Goal: Information Seeking & Learning: Compare options

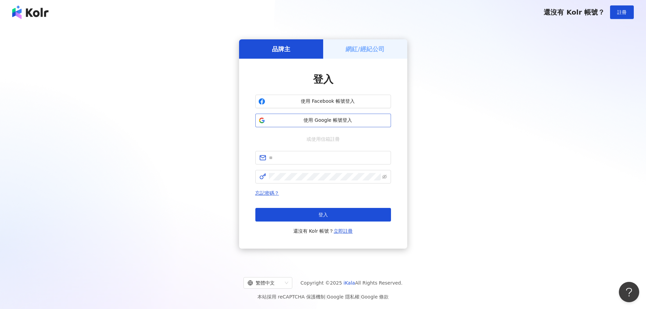
click at [334, 123] on span "使用 Google 帳號登入" at bounding box center [328, 120] width 120 height 7
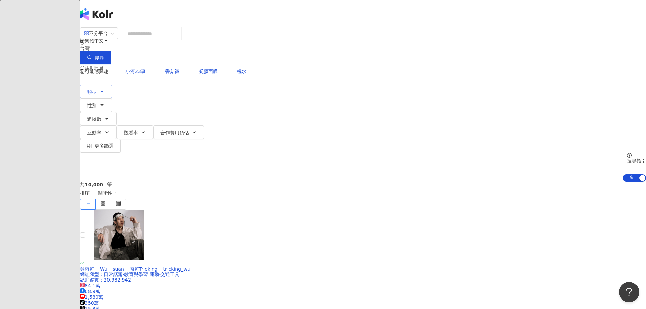
click at [105, 89] on icon "button" at bounding box center [101, 91] width 5 height 5
click at [179, 39] on input "search" at bounding box center [151, 33] width 55 height 13
click at [97, 89] on span "類型" at bounding box center [92, 91] width 10 height 5
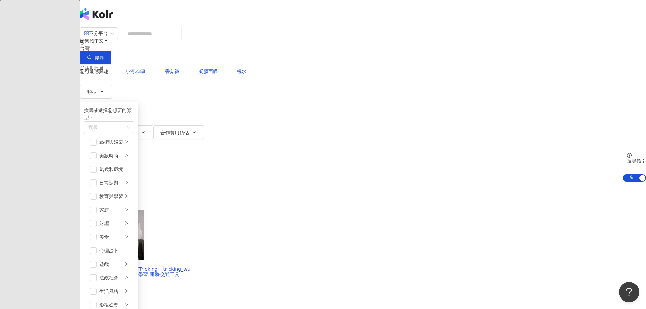
click at [179, 38] on input "search" at bounding box center [151, 33] width 55 height 13
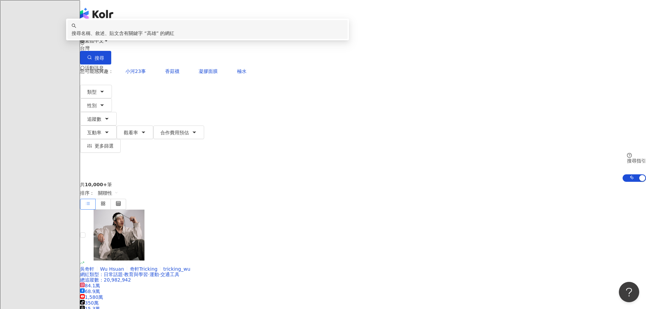
type input "**"
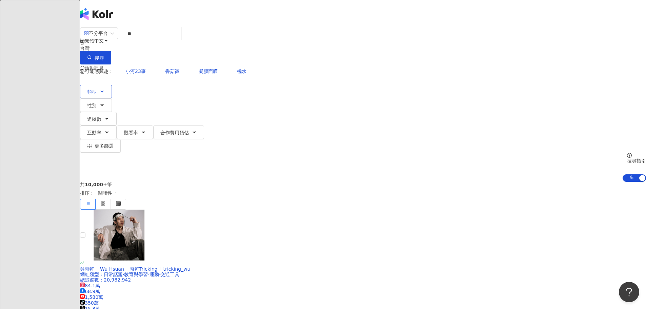
click at [97, 89] on span "類型" at bounding box center [92, 91] width 10 height 5
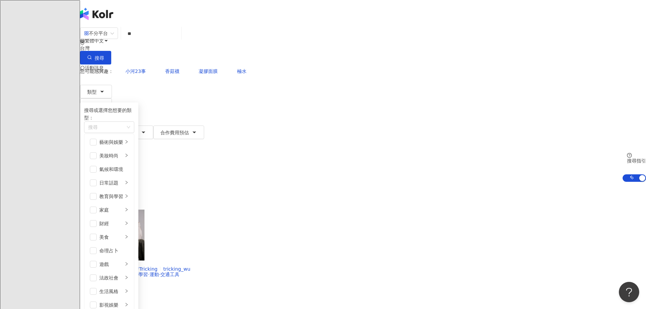
click at [117, 112] on button "追蹤數" at bounding box center [98, 119] width 37 height 14
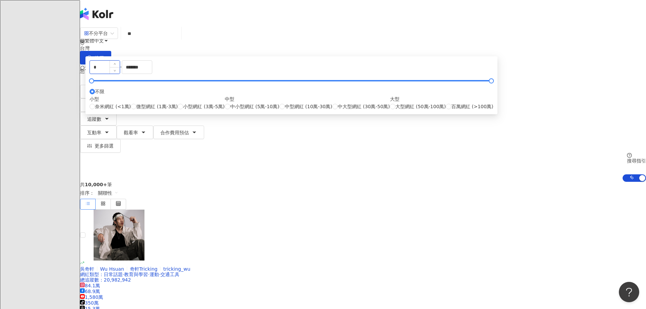
click at [120, 74] on input "*" at bounding box center [105, 67] width 30 height 13
type input "*"
type input "****"
drag, startPoint x: 183, startPoint y: 112, endPoint x: 178, endPoint y: 112, distance: 4.1
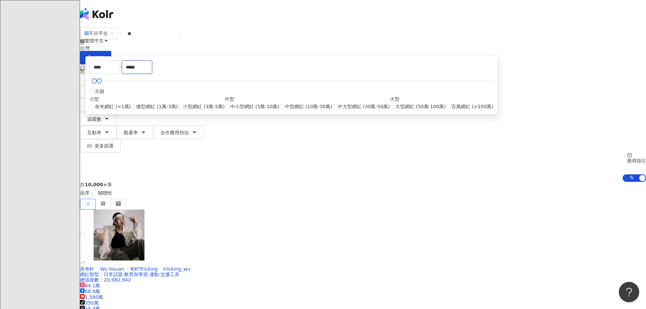
type input "*****"
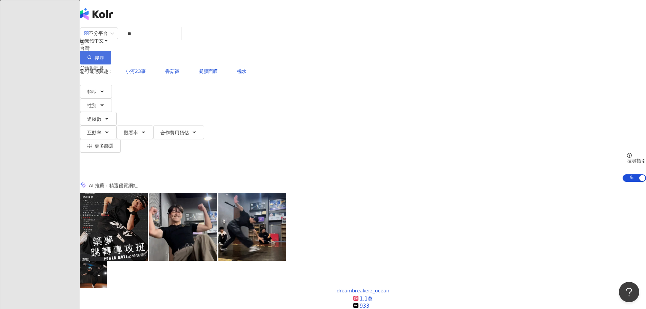
click at [111, 51] on button "搜尋" at bounding box center [95, 58] width 31 height 14
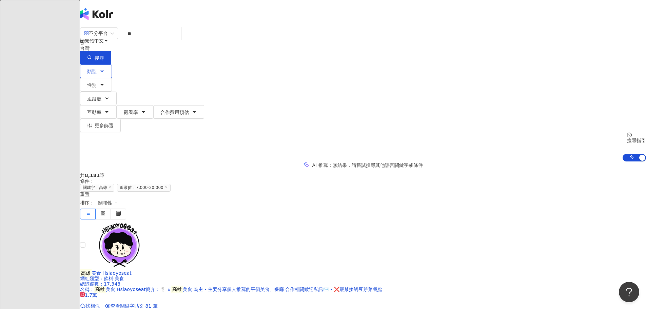
click at [97, 69] on span "類型" at bounding box center [92, 71] width 10 height 5
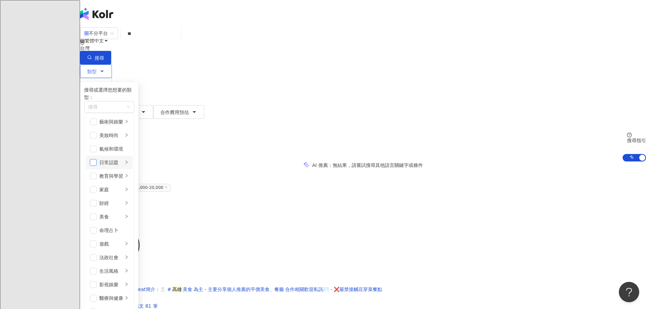
click at [97, 166] on span "button" at bounding box center [93, 162] width 7 height 7
click at [111, 51] on button "搜尋" at bounding box center [95, 58] width 31 height 14
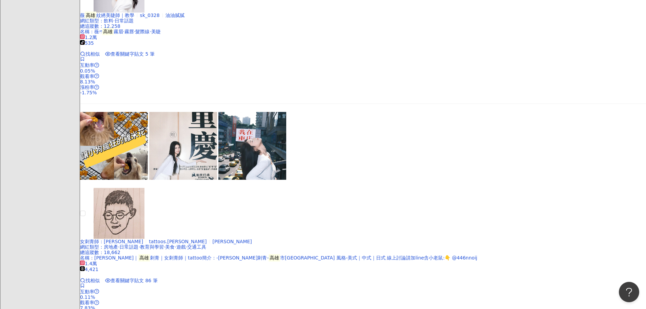
scroll to position [339, 0]
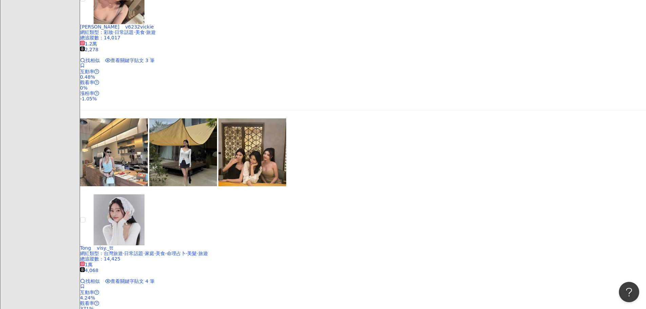
scroll to position [814, 0]
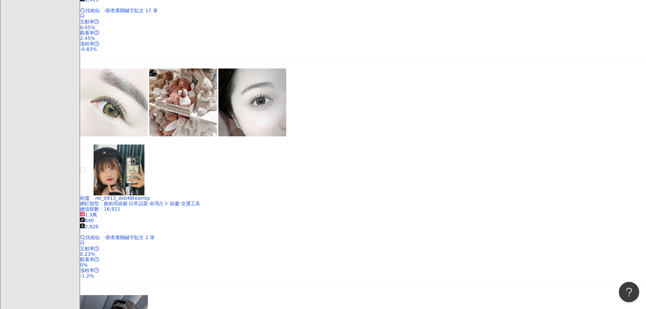
scroll to position [1188, 0]
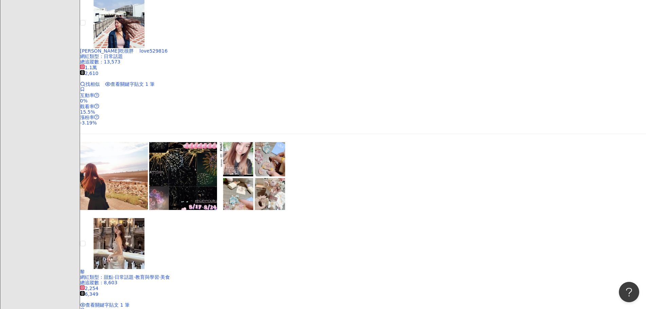
scroll to position [204, 0]
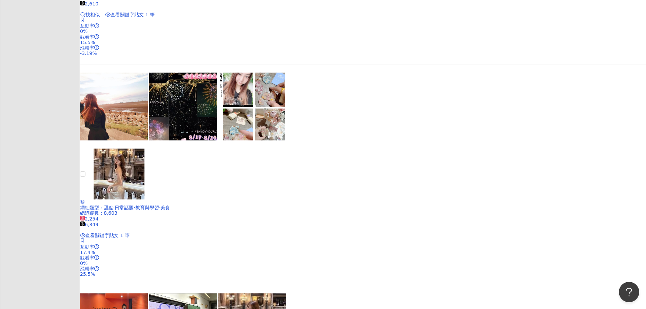
scroll to position [0, 0]
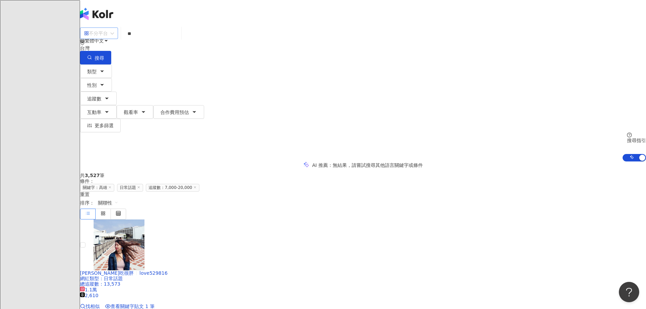
click at [114, 39] on span "不分平台" at bounding box center [99, 33] width 30 height 11
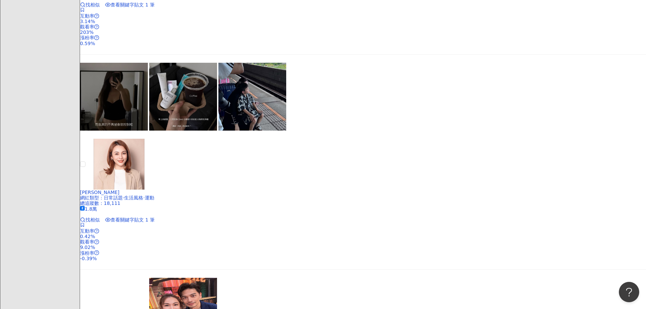
scroll to position [950, 0]
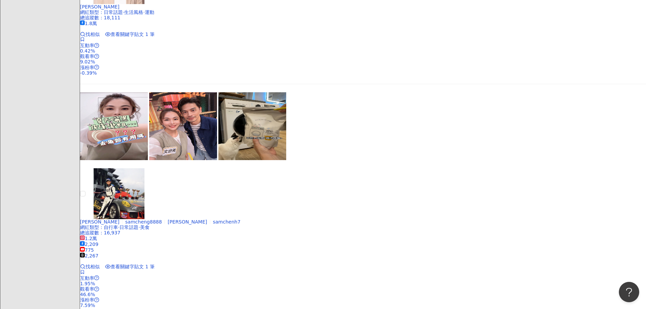
scroll to position [1222, 0]
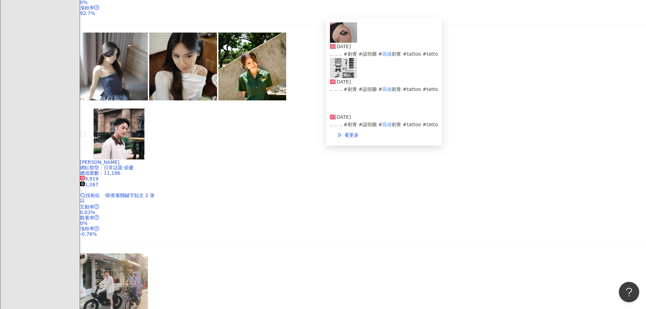
scroll to position [1276, 0]
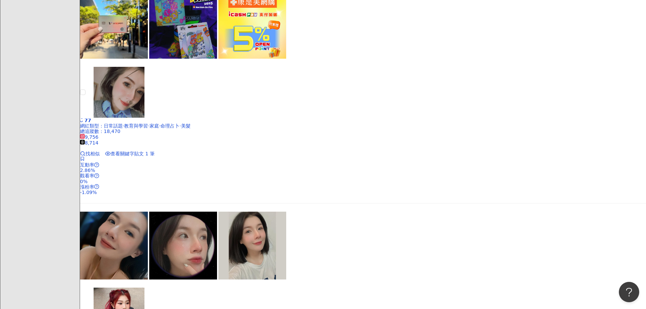
scroll to position [1018, 0]
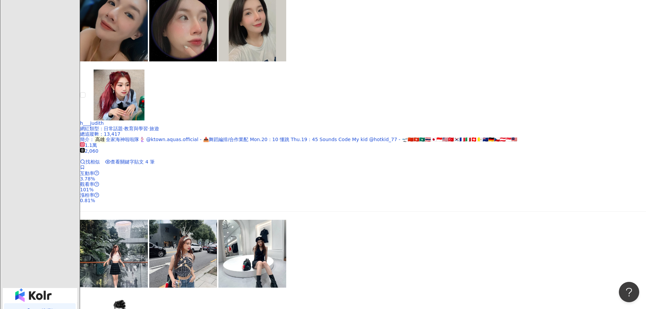
scroll to position [1281, 0]
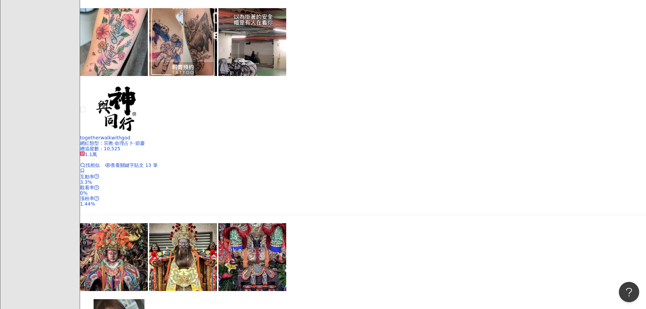
scroll to position [441, 0]
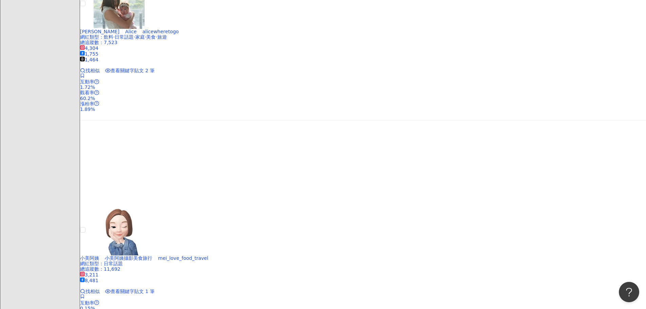
scroll to position [1120, 0]
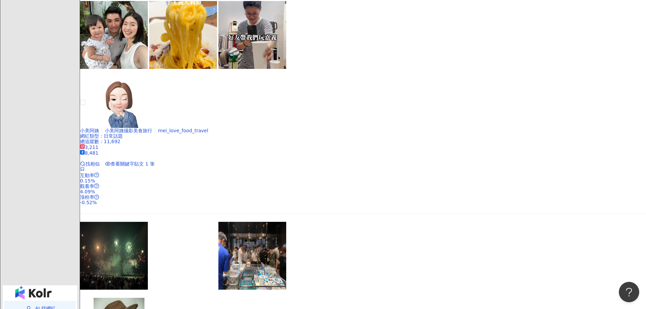
scroll to position [1281, 0]
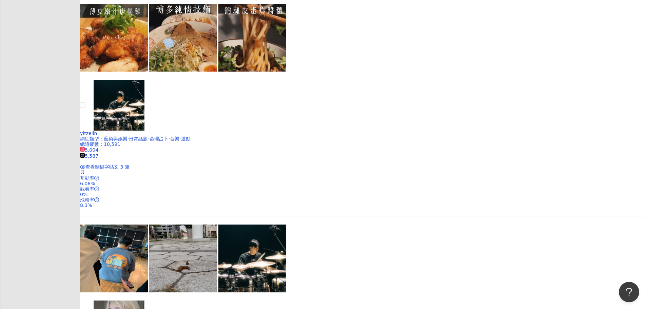
scroll to position [1301, 0]
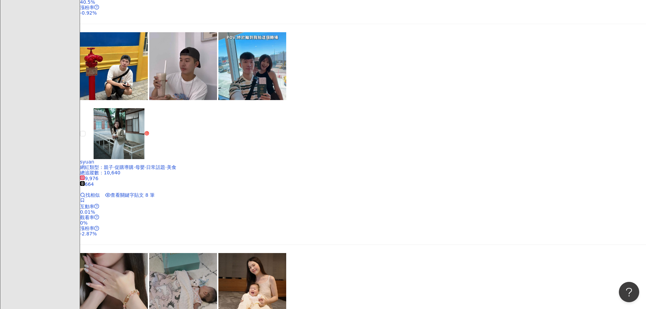
scroll to position [1255, 0]
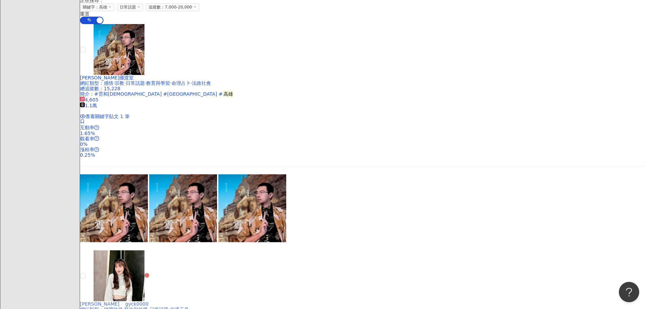
scroll to position [238, 0]
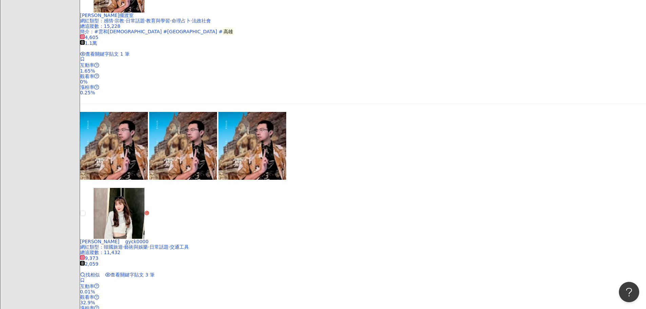
drag, startPoint x: 289, startPoint y: 125, endPoint x: 308, endPoint y: 129, distance: 19.4
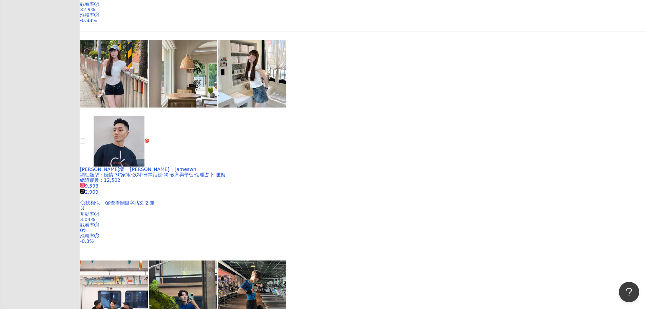
scroll to position [645, 0]
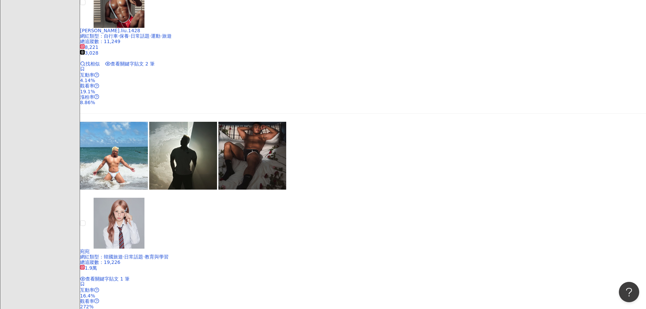
scroll to position [1154, 0]
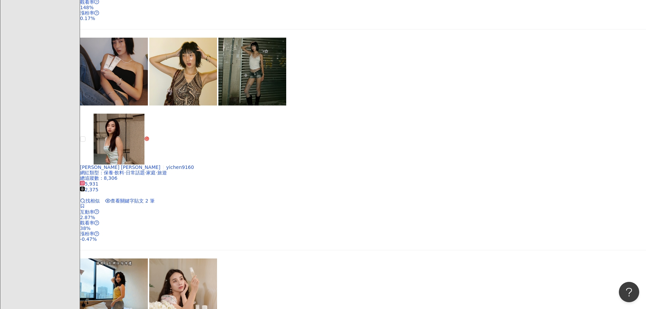
scroll to position [1255, 0]
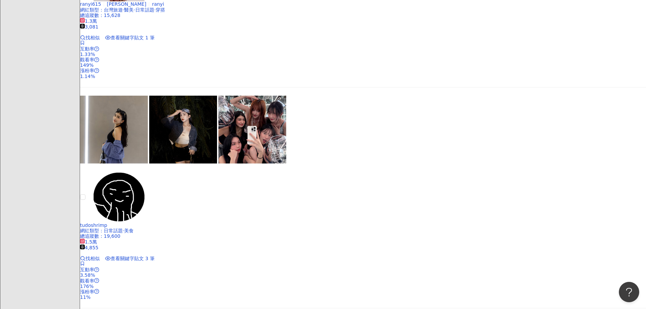
scroll to position [1283, 0]
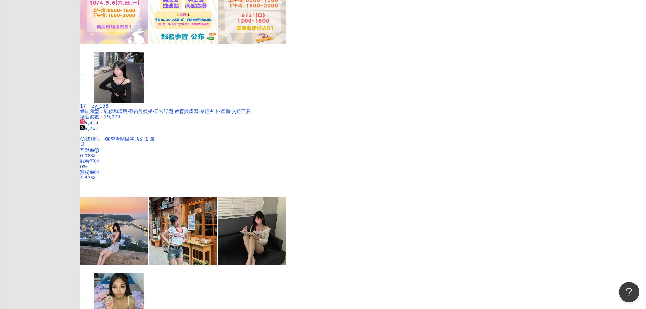
scroll to position [1166, 0]
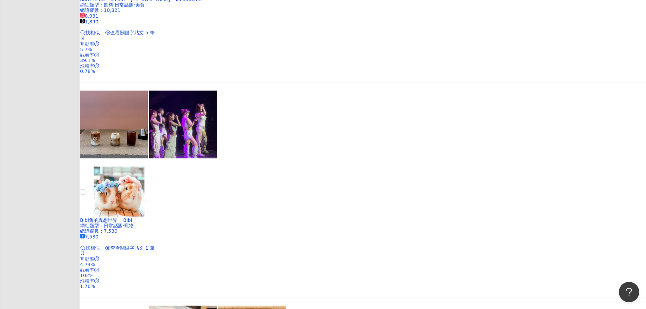
scroll to position [1255, 0]
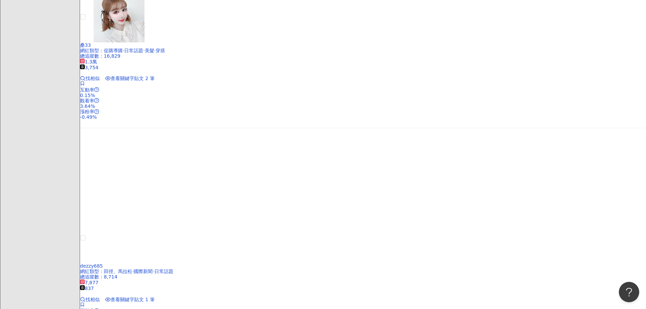
scroll to position [516, 0]
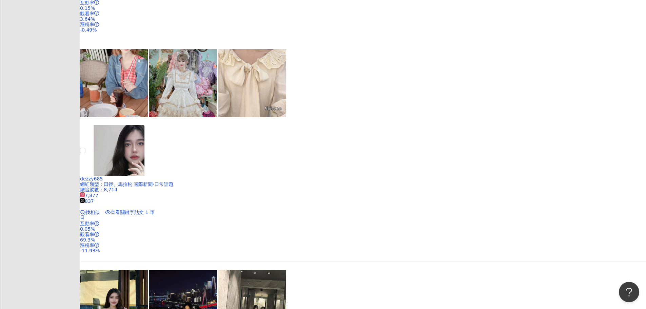
drag, startPoint x: 296, startPoint y: 138, endPoint x: 306, endPoint y: 141, distance: 10.4
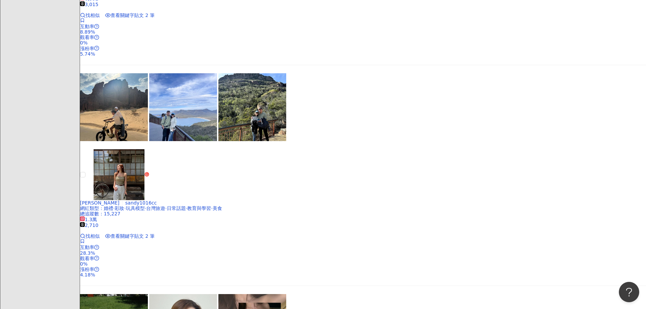
scroll to position [1160, 0]
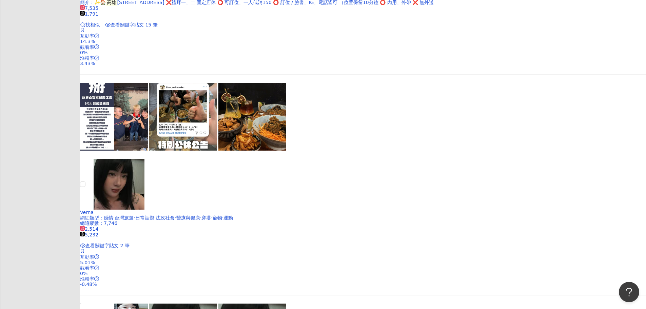
scroll to position [1228, 0]
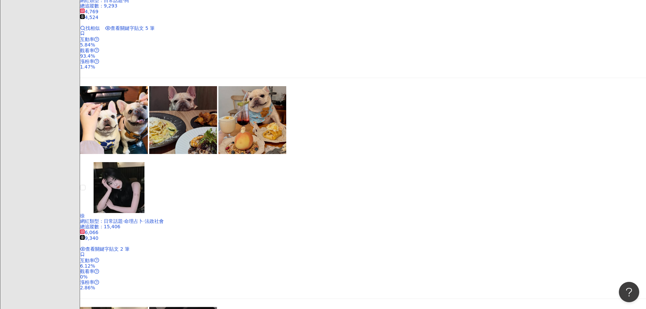
scroll to position [1154, 0]
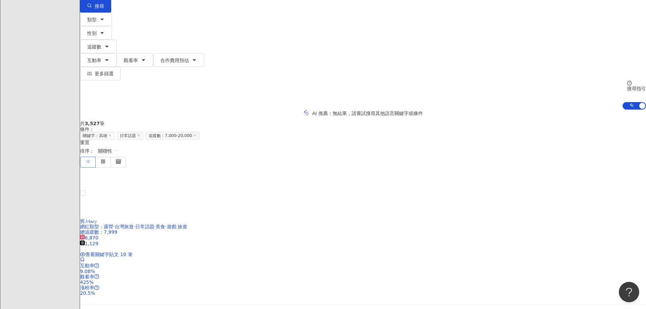
scroll to position [34, 0]
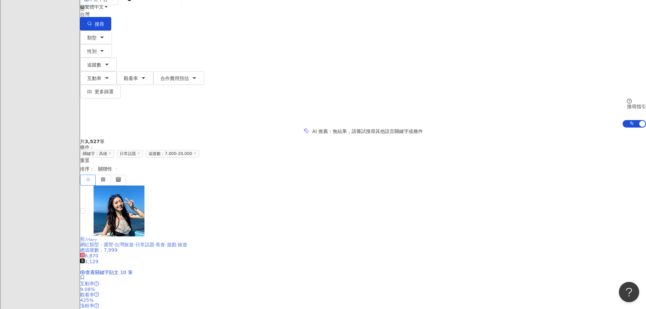
drag, startPoint x: 263, startPoint y: 136, endPoint x: 348, endPoint y: 120, distance: 87.0
click at [348, 186] on div "剪𝓜𝓪𝓻𝔂 網紅類型 ： 露營 · 台灣旅遊 · 日常話題 · 美食 · 遊戲 · 旅遊 總追蹤數 ： 7,999 6,870 1,129 查看關鍵字貼文 1…" at bounding box center [363, 231] width 566 height 90
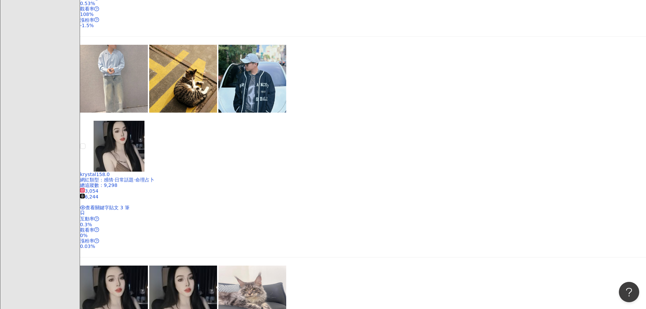
scroll to position [1268, 0]
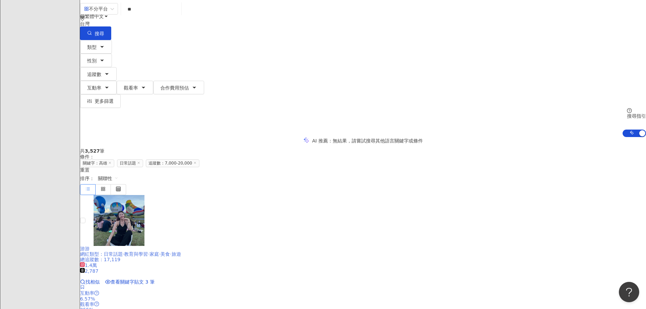
scroll to position [0, 0]
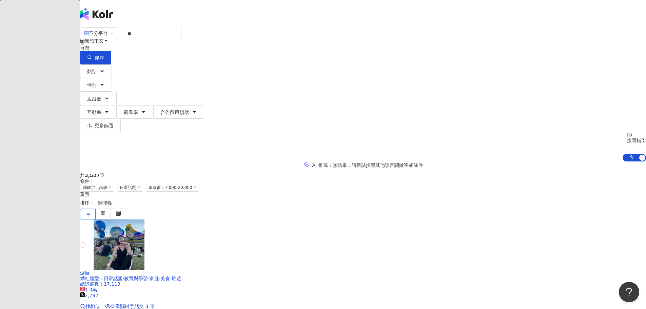
click at [179, 40] on input "**" at bounding box center [151, 33] width 55 height 13
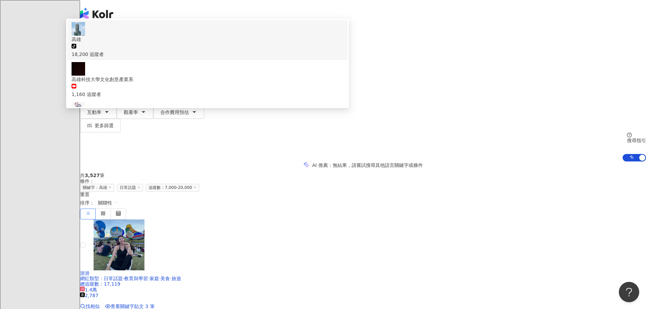
click at [108, 38] on div "不分平台" at bounding box center [96, 33] width 24 height 11
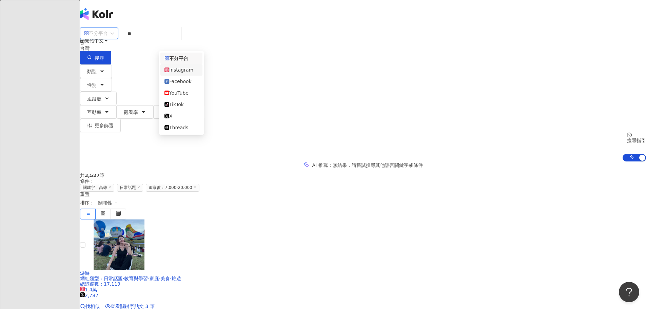
click at [182, 70] on div "Instagram" at bounding box center [182, 69] width 34 height 7
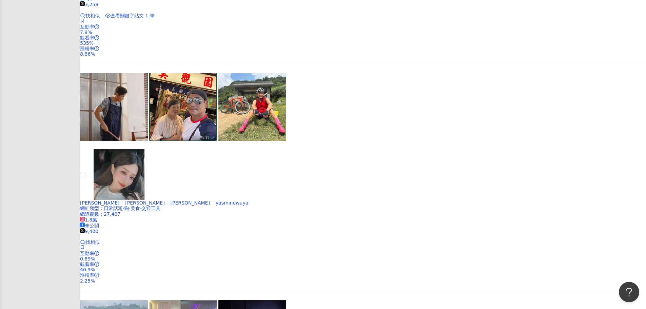
scroll to position [1255, 0]
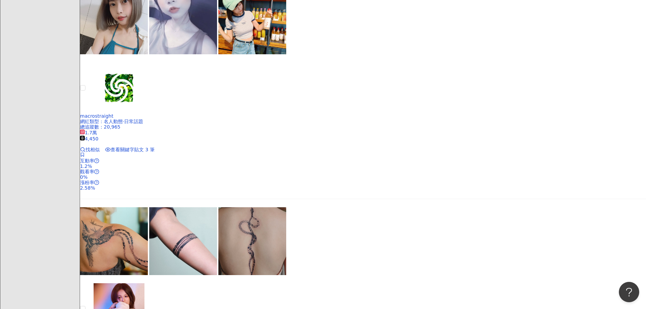
scroll to position [713, 0]
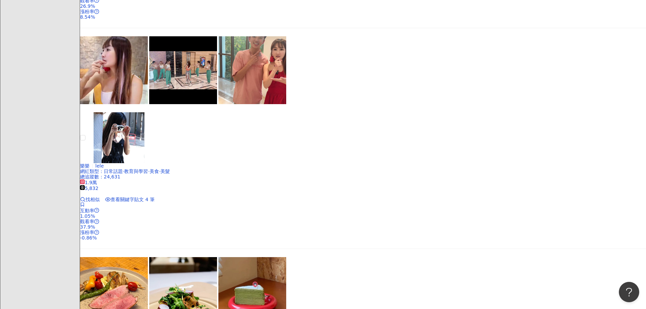
scroll to position [1275, 0]
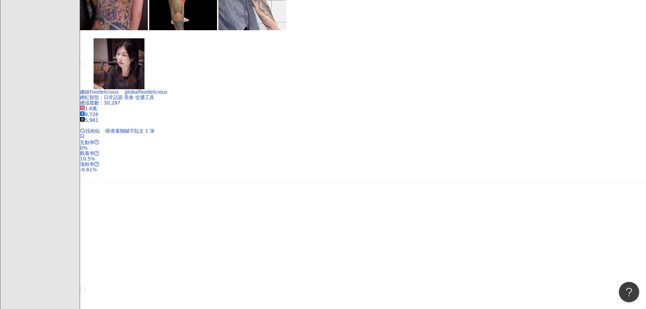
scroll to position [1222, 0]
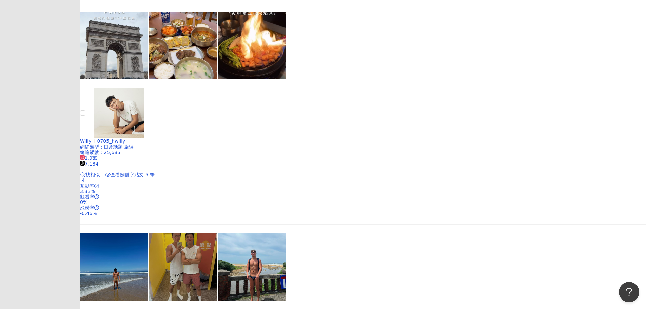
scroll to position [747, 0]
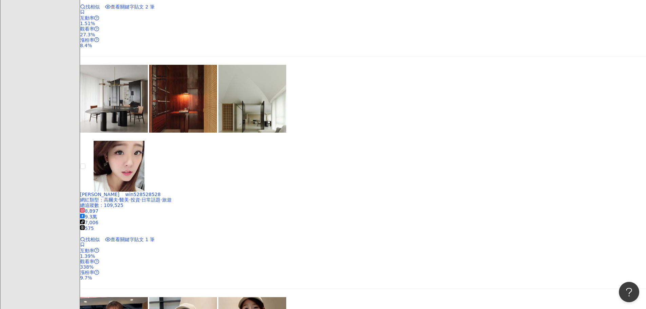
scroll to position [1255, 0]
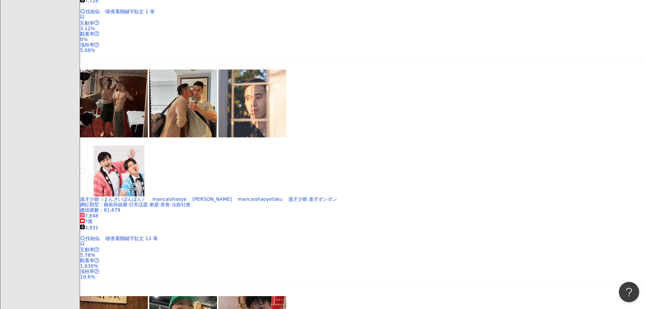
scroll to position [1154, 0]
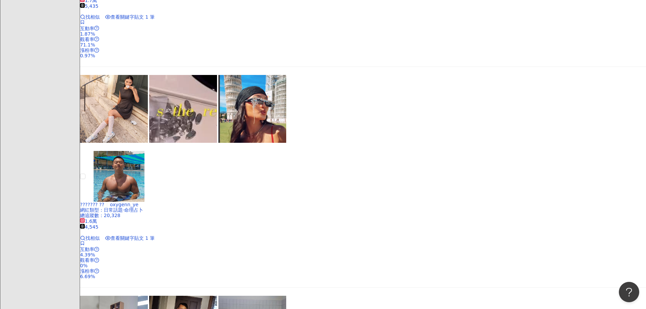
scroll to position [577, 0]
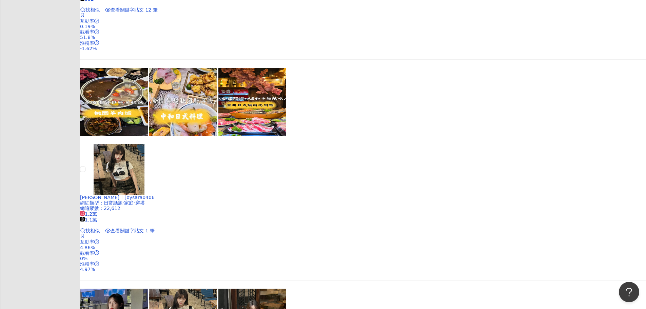
scroll to position [1120, 0]
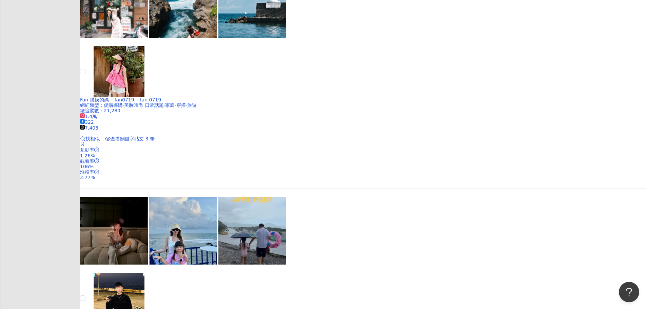
scroll to position [1188, 0]
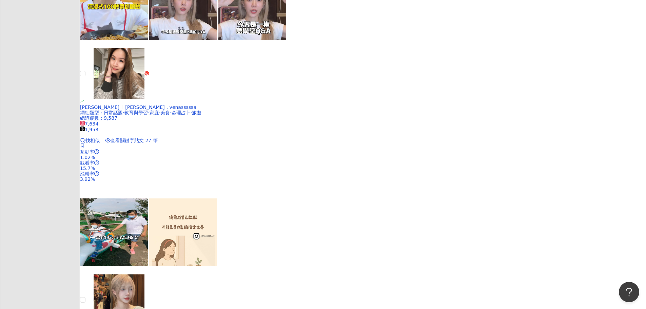
scroll to position [1222, 0]
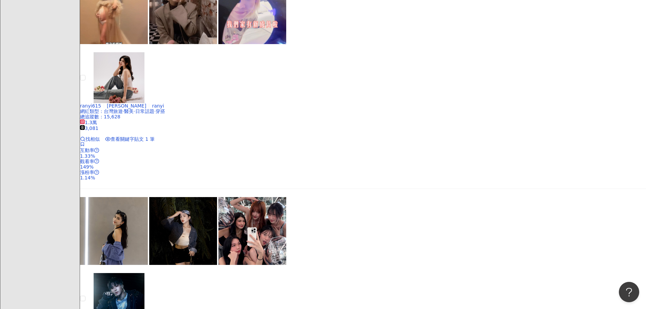
scroll to position [1268, 0]
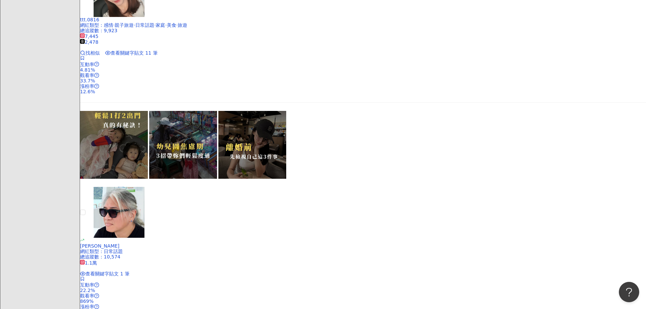
scroll to position [1255, 0]
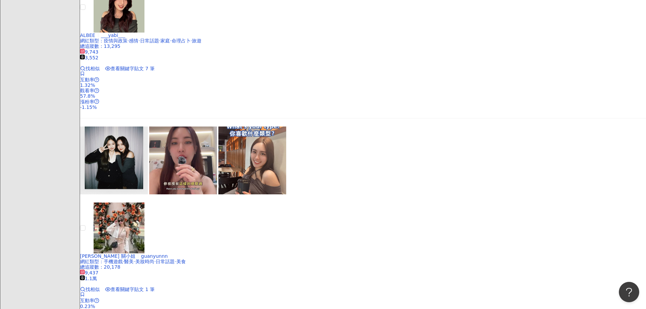
scroll to position [1222, 0]
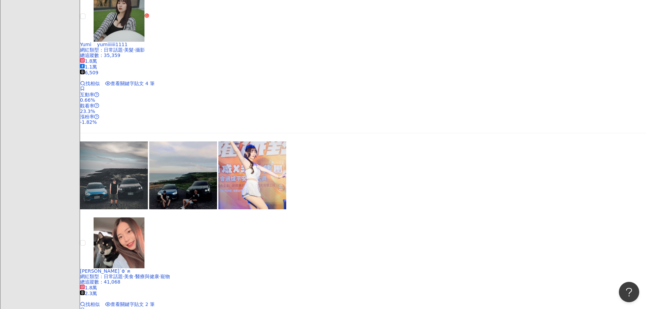
scroll to position [1188, 0]
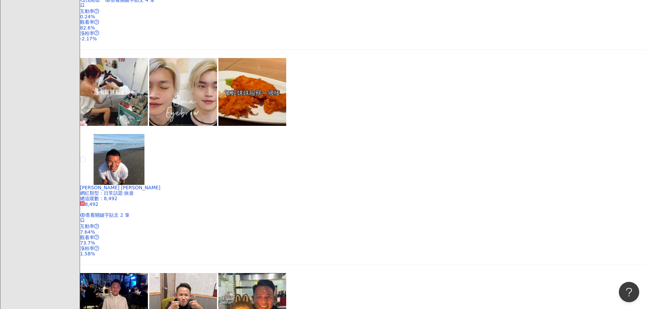
scroll to position [1255, 0]
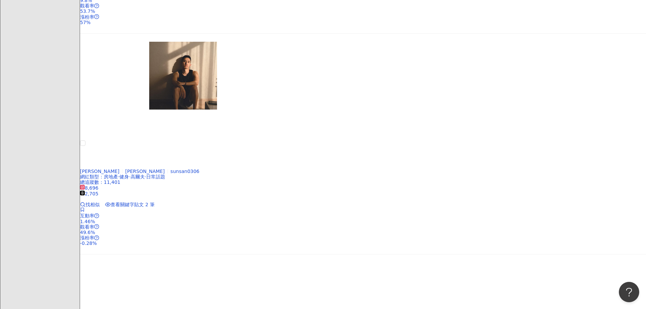
scroll to position [1261, 0]
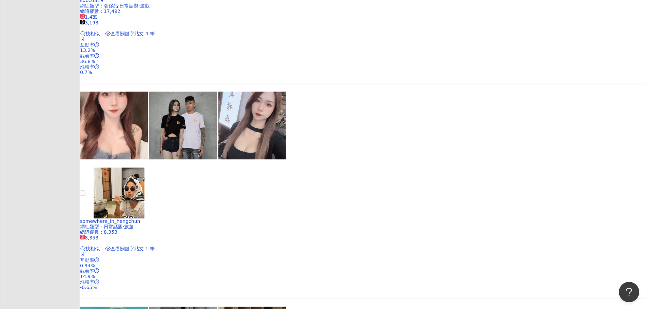
scroll to position [1268, 0]
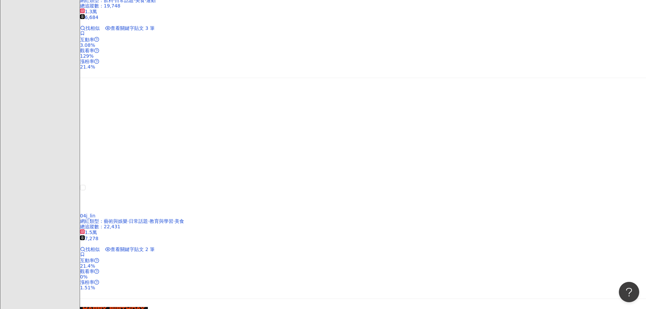
scroll to position [1261, 0]
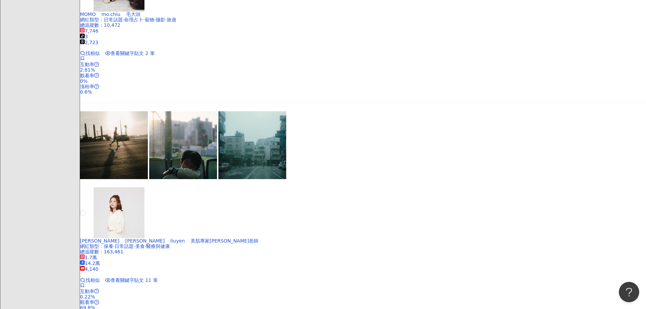
scroll to position [1188, 0]
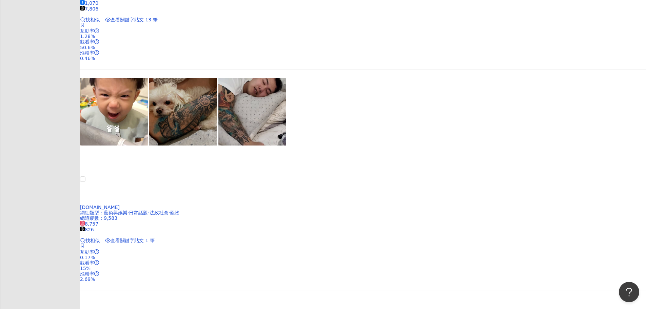
scroll to position [1261, 0]
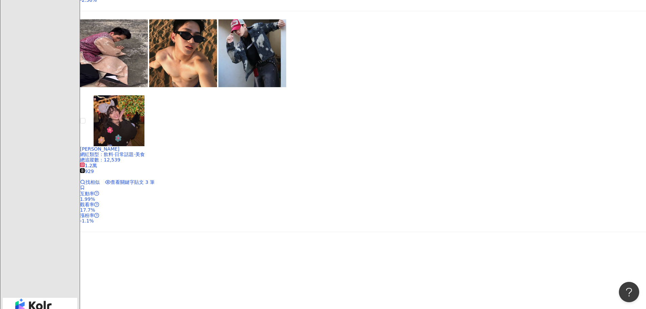
scroll to position [1222, 0]
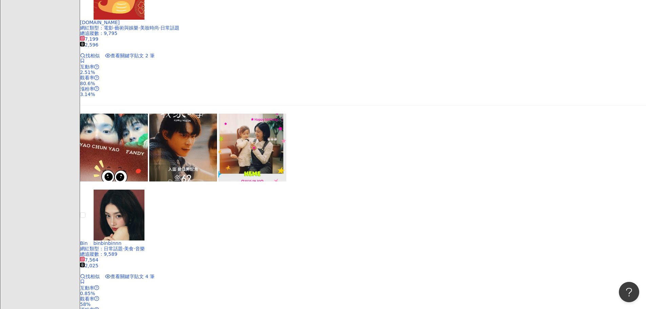
scroll to position [1261, 0]
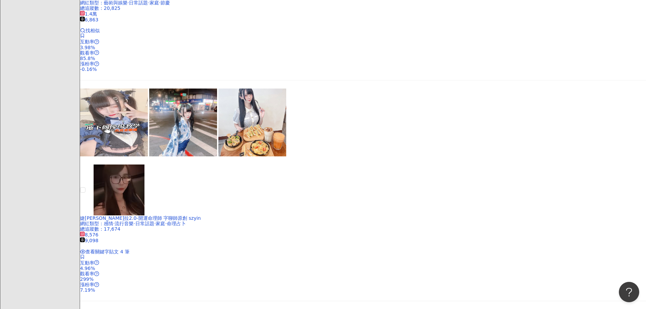
scroll to position [1222, 0]
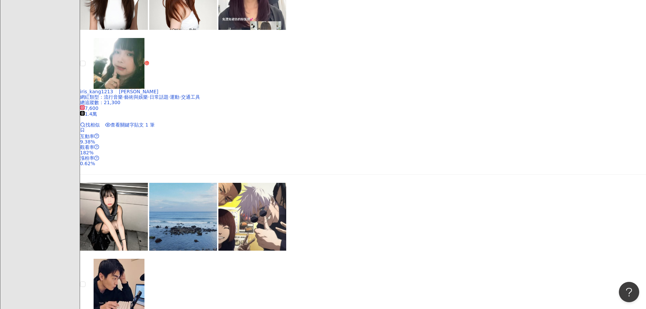
scroll to position [475, 0]
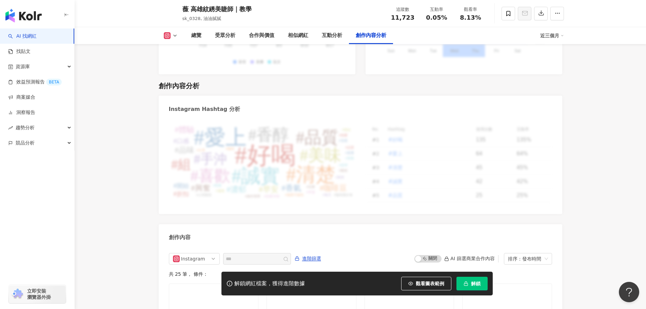
scroll to position [2078, 0]
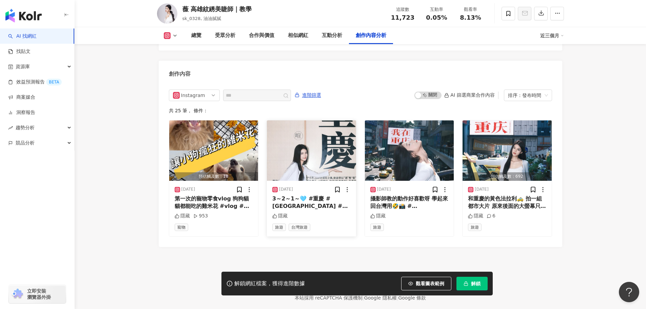
click at [329, 120] on img "button" at bounding box center [311, 150] width 89 height 60
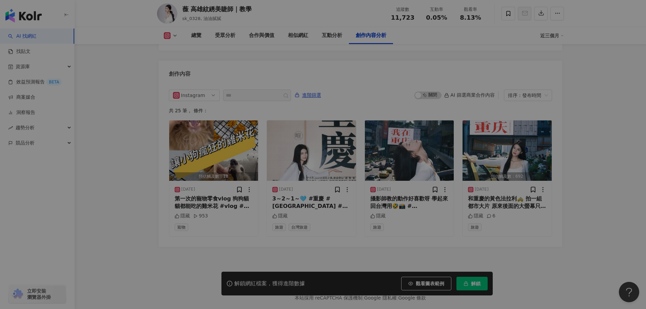
click at [323, 128] on div "View post on Instagram" at bounding box center [248, 97] width 154 height 126
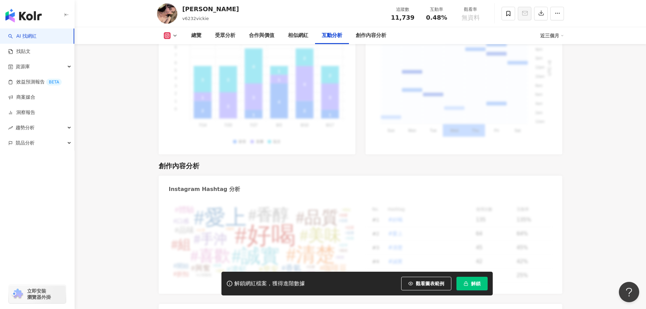
scroll to position [2053, 0]
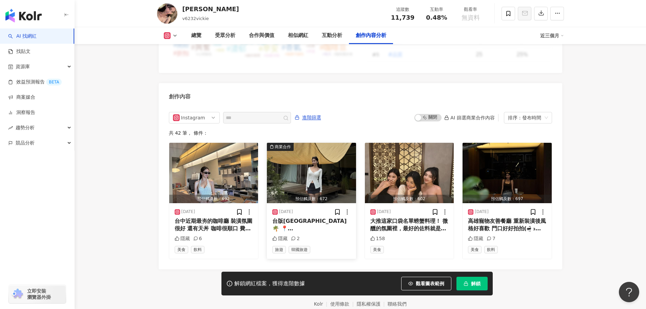
click at [318, 143] on img "button" at bounding box center [311, 173] width 89 height 60
click at [325, 132] on div "View post on Instagram 查看原始貼文" at bounding box center [323, 97] width 305 height 126
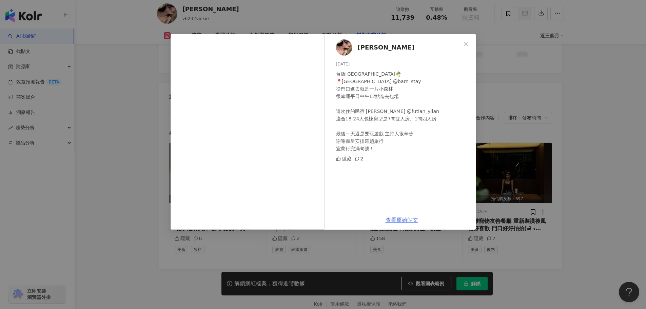
click at [403, 220] on link "查看原始貼文" at bounding box center [402, 220] width 33 height 6
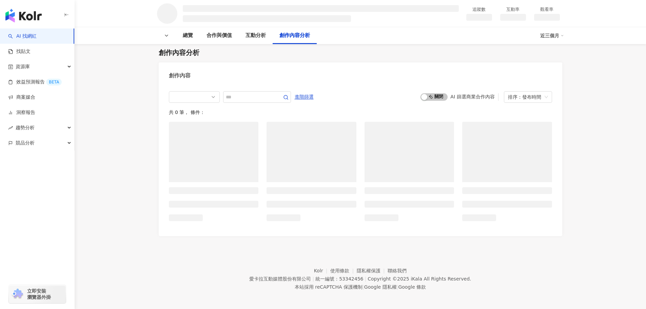
scroll to position [730, 0]
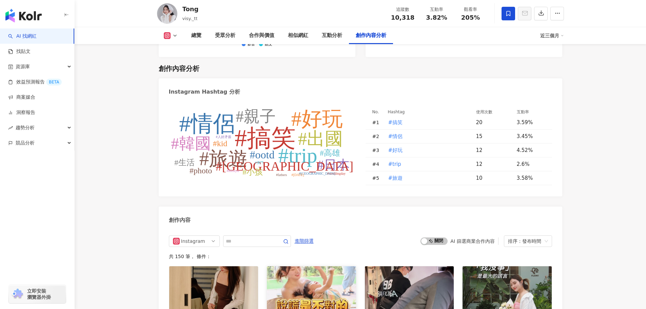
scroll to position [2053, 0]
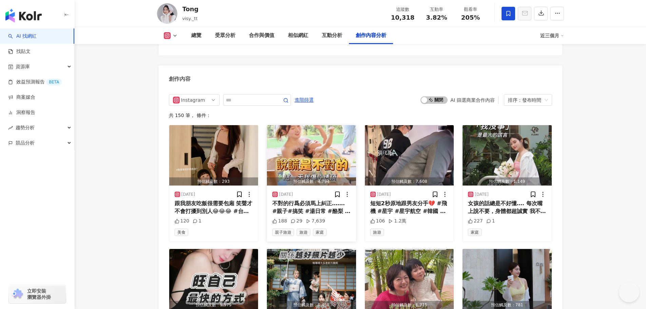
click at [319, 155] on img "button" at bounding box center [311, 155] width 89 height 60
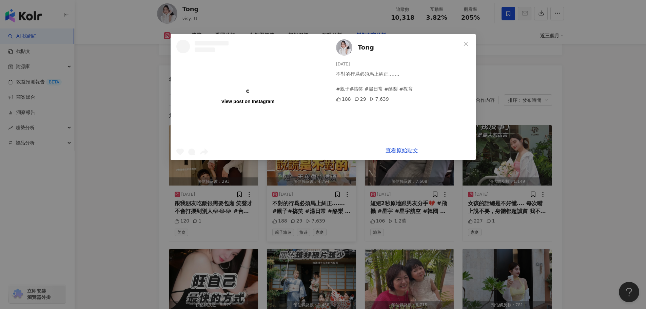
scroll to position [0, 0]
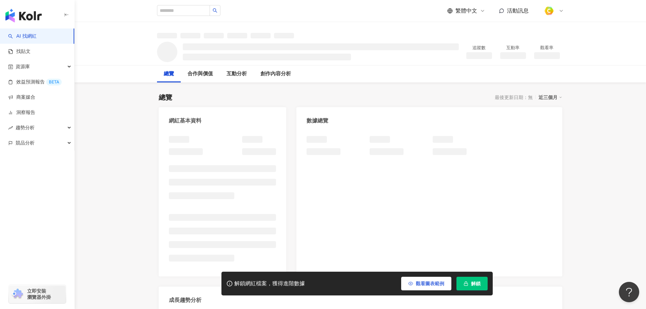
click at [416, 279] on button "觀看圖表範例" at bounding box center [426, 284] width 50 height 14
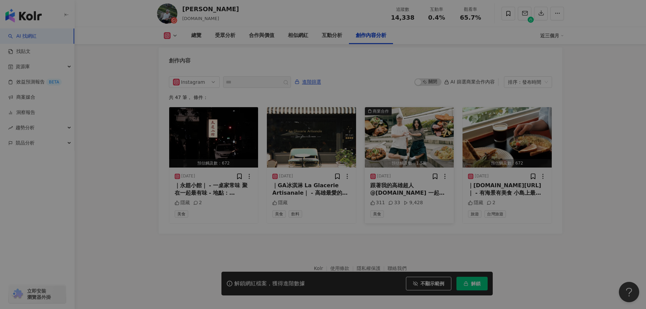
scroll to position [2064, 0]
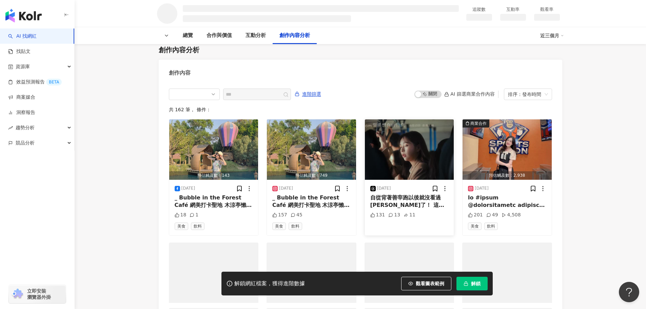
scroll to position [852, 0]
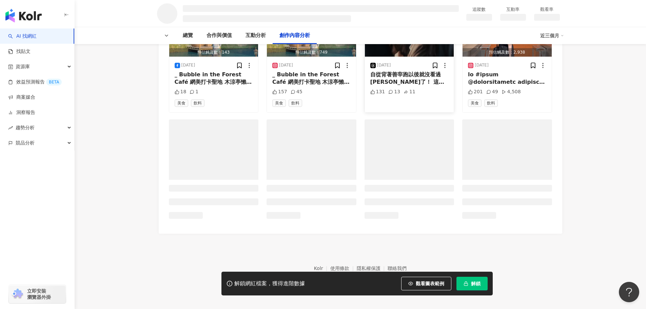
click at [409, 57] on img "button" at bounding box center [409, 26] width 89 height 60
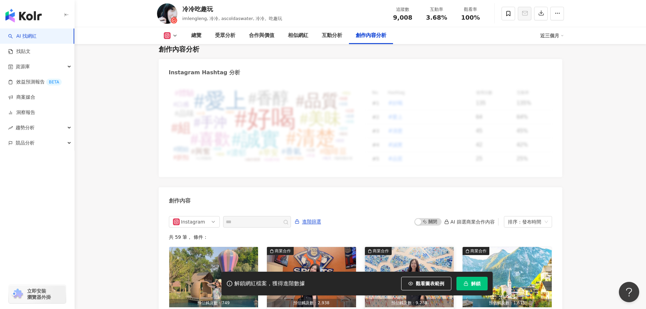
scroll to position [2083, 0]
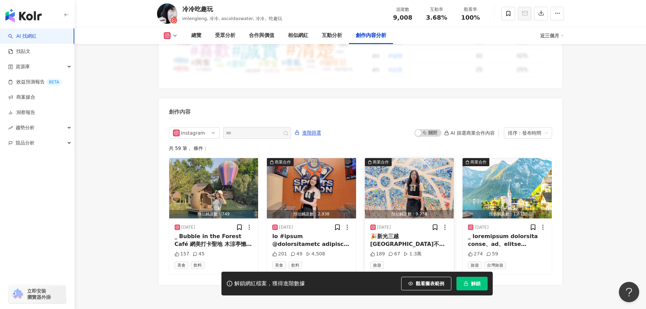
click at [400, 158] on img "button" at bounding box center [409, 188] width 89 height 60
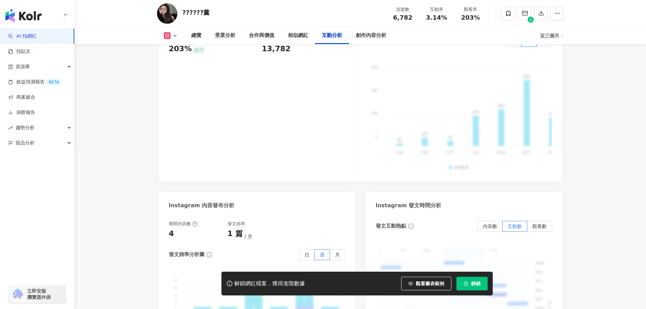
scroll to position [1596, 0]
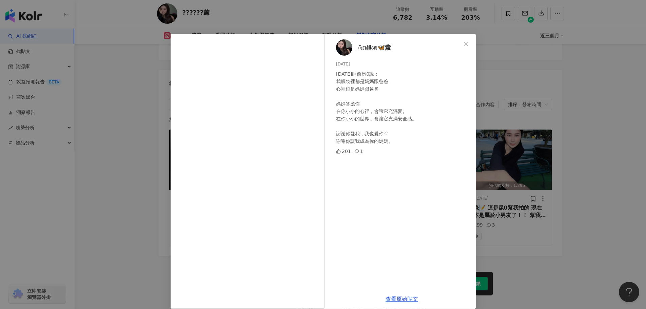
scroll to position [0, 0]
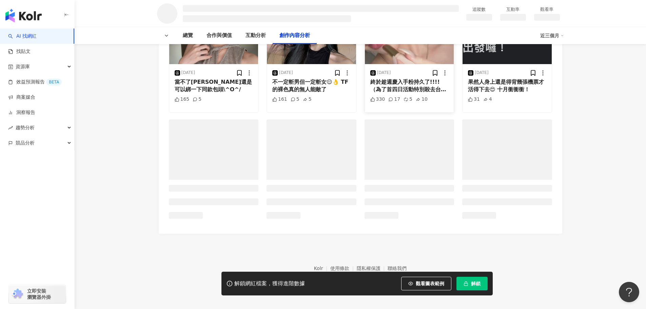
scroll to position [777, 0]
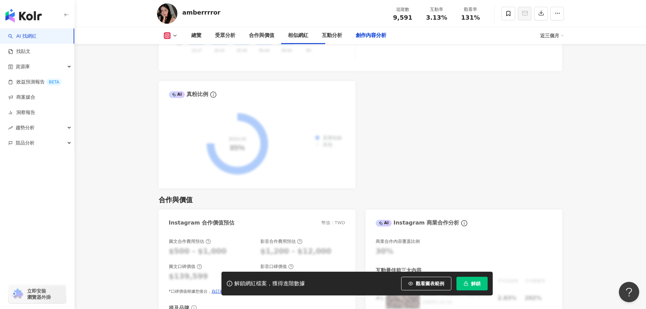
click at [310, 215] on div "View post on Threads 查看原始貼文" at bounding box center [323, 154] width 646 height 309
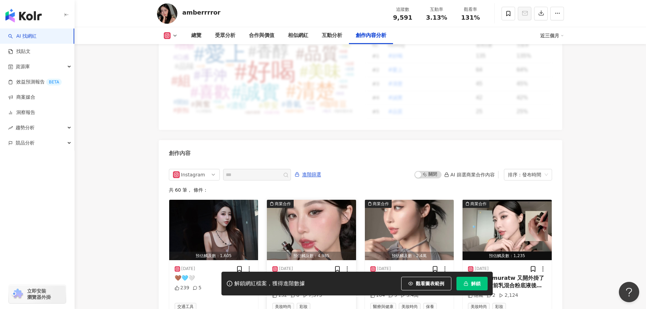
scroll to position [2067, 0]
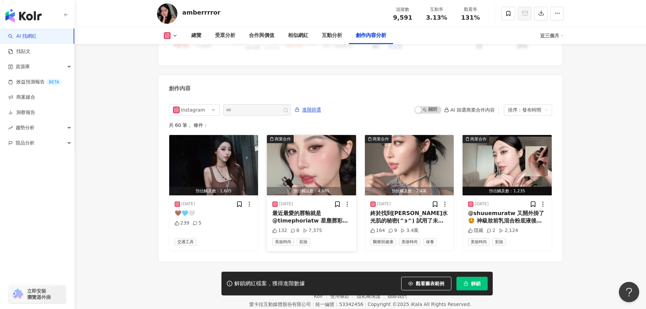
click at [321, 148] on img "button" at bounding box center [311, 165] width 89 height 60
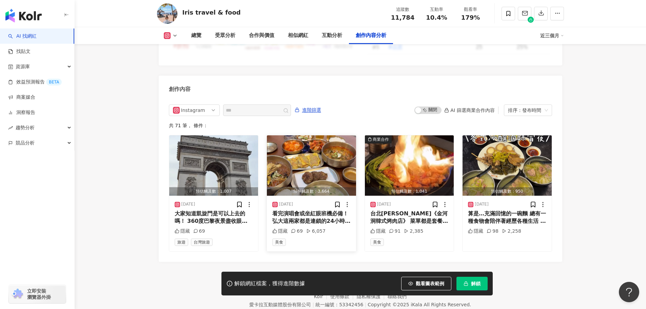
click at [334, 137] on img "button" at bounding box center [311, 165] width 89 height 60
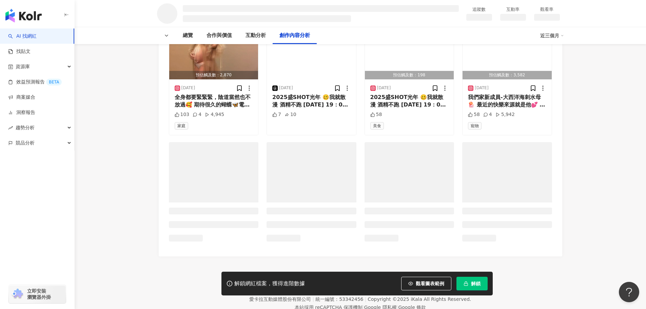
scroll to position [852, 0]
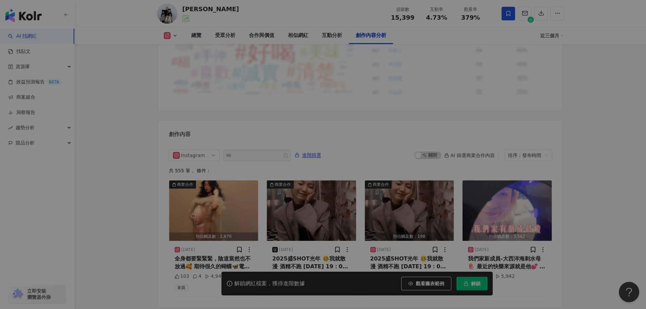
scroll to position [1991, 0]
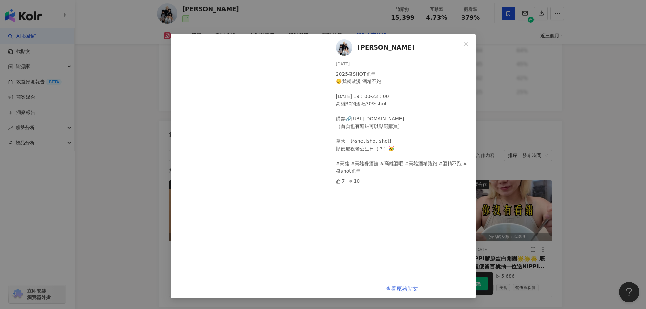
click at [394, 288] on link "查看原始貼文" at bounding box center [402, 289] width 33 height 6
click at [462, 43] on span "Close" at bounding box center [466, 43] width 14 height 5
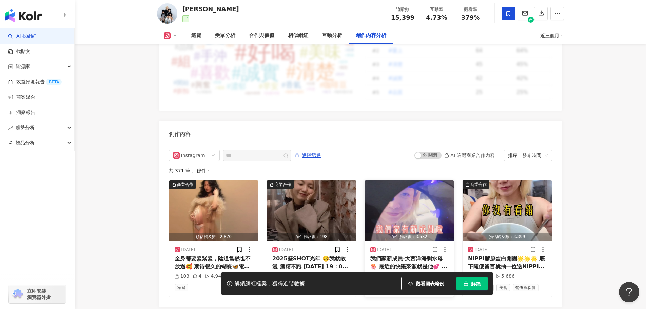
click at [409, 200] on img "button" at bounding box center [409, 211] width 89 height 60
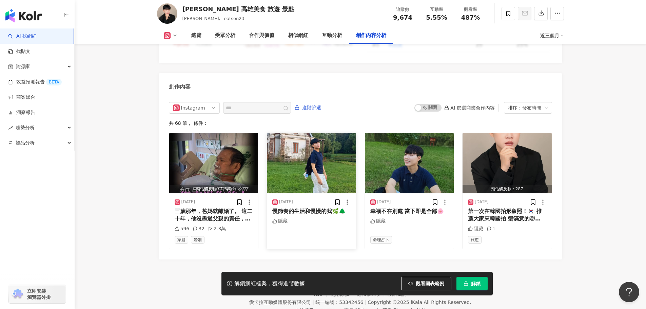
click at [311, 154] on img "button" at bounding box center [311, 163] width 89 height 60
click at [324, 157] on div at bounding box center [250, 152] width 149 height 13
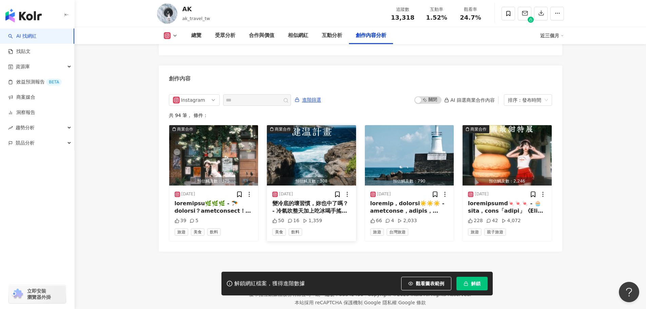
click at [329, 146] on img "button" at bounding box center [311, 155] width 89 height 60
click at [310, 205] on div "View post on Instagram 查看原始貼文" at bounding box center [323, 154] width 646 height 309
click at [319, 150] on img "button" at bounding box center [311, 155] width 89 height 60
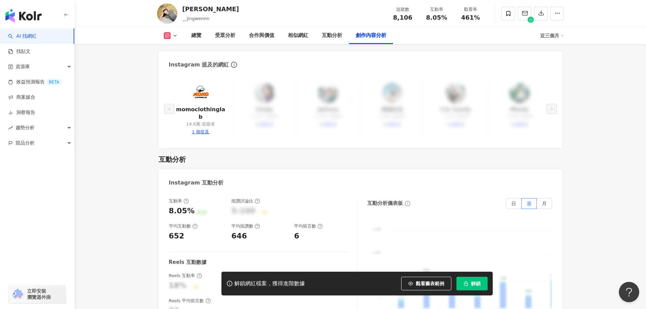
scroll to position [2040, 0]
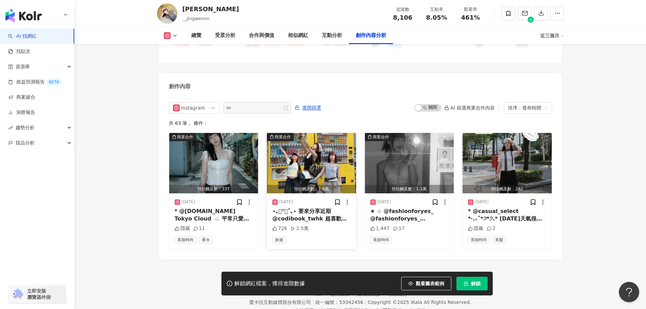
click at [306, 141] on img "button" at bounding box center [311, 163] width 89 height 60
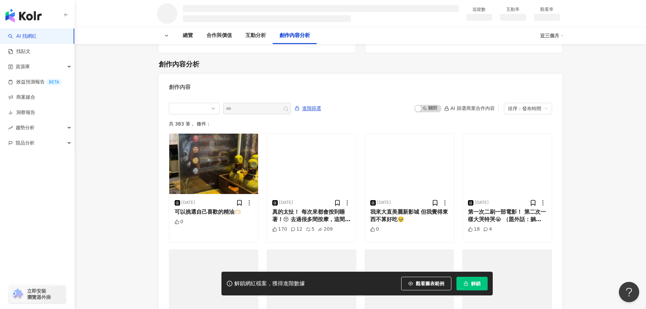
scroll to position [845, 0]
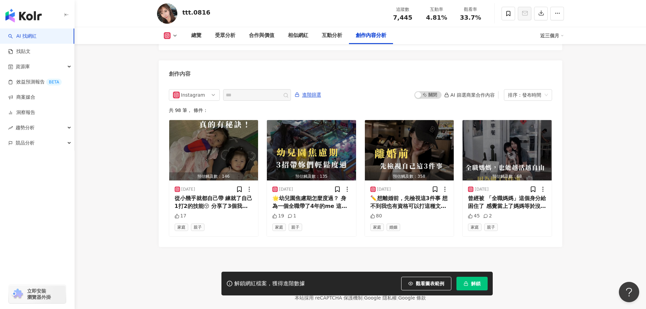
scroll to position [2072, 0]
click at [334, 146] on img "button" at bounding box center [311, 150] width 89 height 60
click at [328, 154] on div "查看原始貼文" at bounding box center [402, 150] width 148 height 19
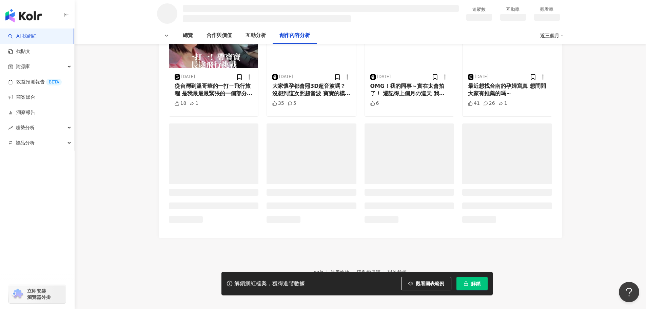
scroll to position [845, 0]
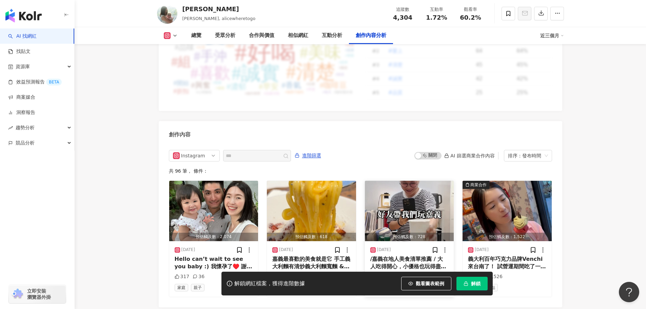
click at [406, 181] on img "button" at bounding box center [409, 211] width 89 height 60
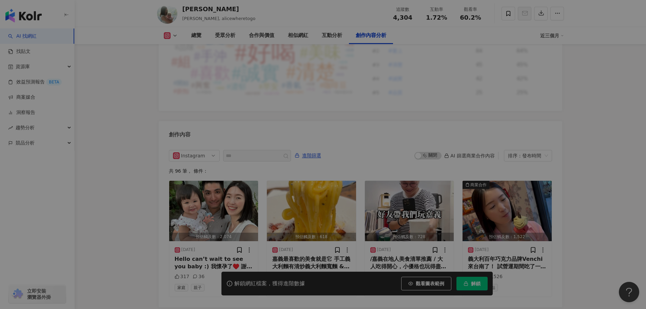
click at [435, 134] on div "[PERSON_NAME] [DATE] /嘉義在地人美食清單推薦 / 大人吃得開心，小優格也玩得盡興💕 19 1,414" at bounding box center [402, 155] width 148 height 243
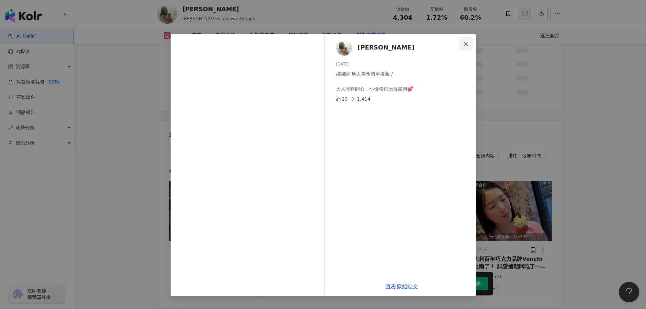
click at [465, 45] on icon "close" at bounding box center [466, 43] width 5 height 5
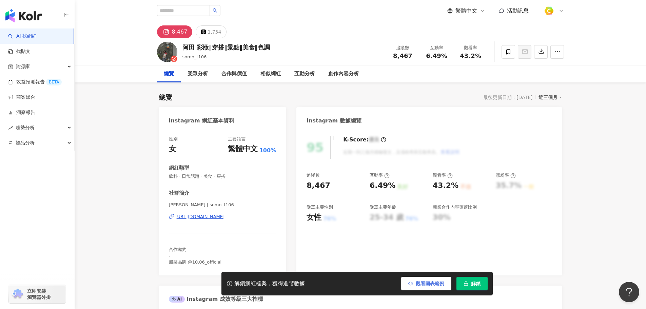
click at [440, 283] on span "觀看圖表範例" at bounding box center [430, 283] width 29 height 5
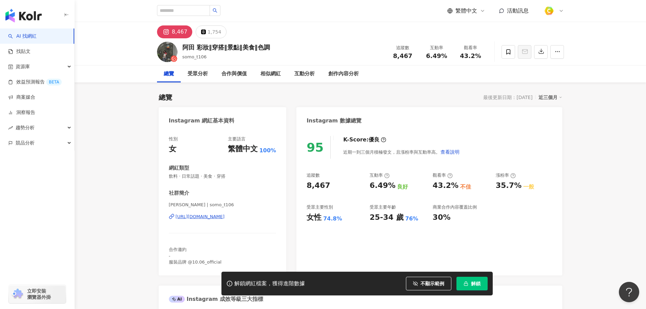
scroll to position [558, 0]
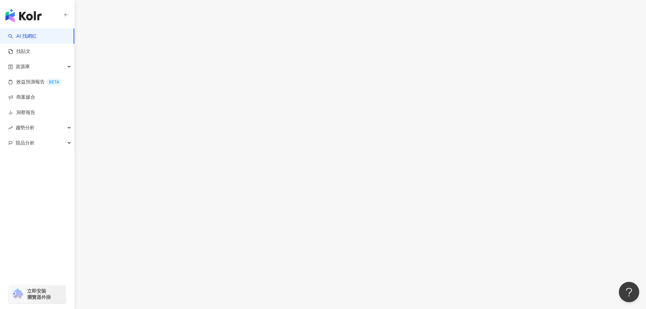
scroll to position [2059, 0]
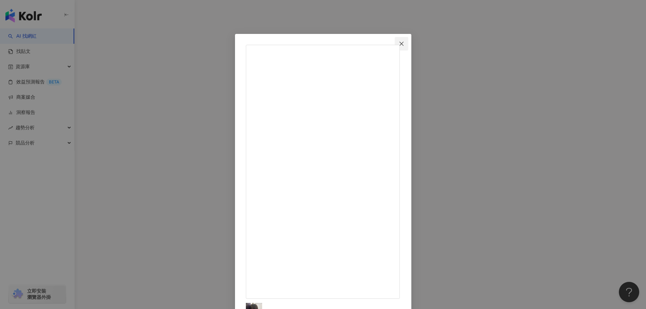
click at [409, 46] on span "Close" at bounding box center [402, 43] width 14 height 5
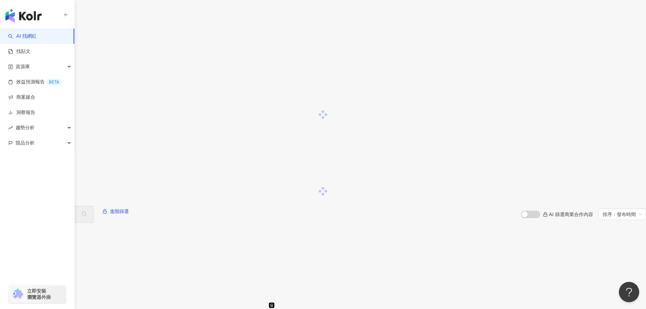
scroll to position [727, 0]
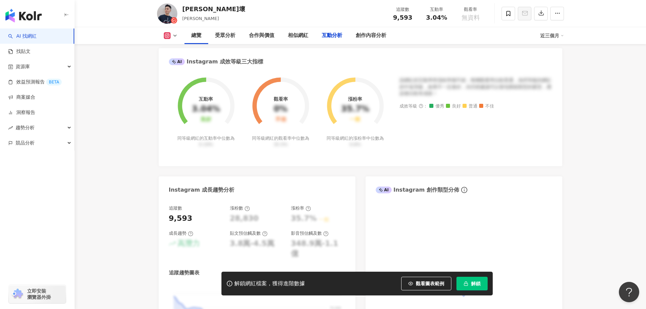
scroll to position [2068, 0]
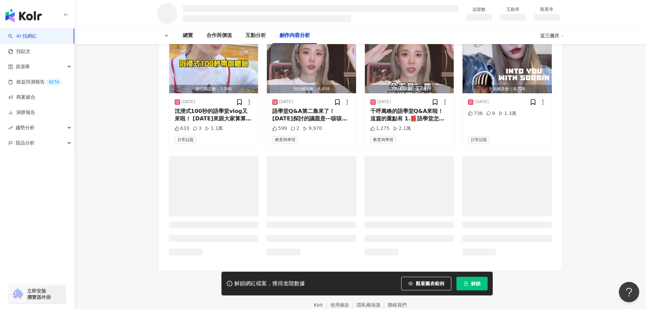
scroll to position [852, 0]
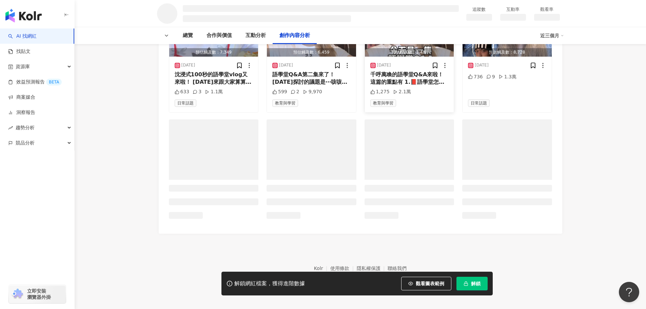
click at [416, 132] on div "創作內容 進階篩選 啟動 關閉 AI 篩選商業合作內容 排序：發布時間 共 116 筆 ， 條件： 預估觸及數：7,349 [DATE] 沈浸式100秒的語學…" at bounding box center [361, 85] width 404 height 297
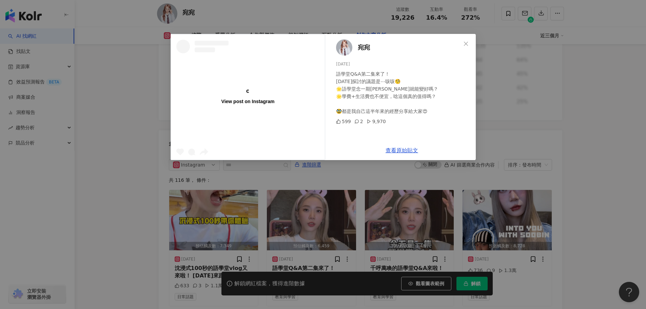
scroll to position [1976, 0]
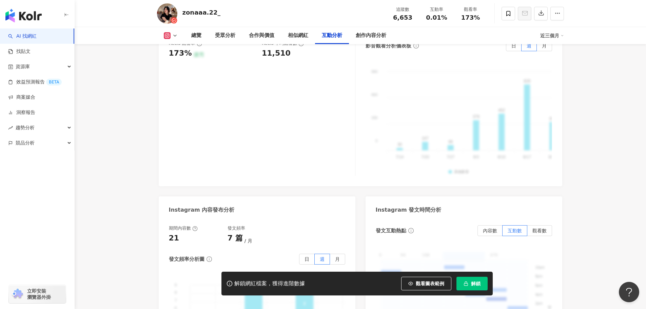
scroll to position [1668, 0]
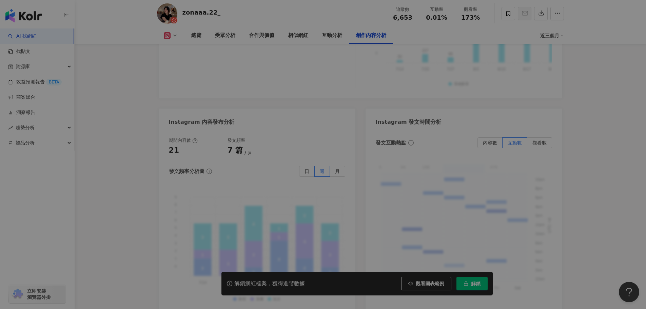
scroll to position [2076, 0]
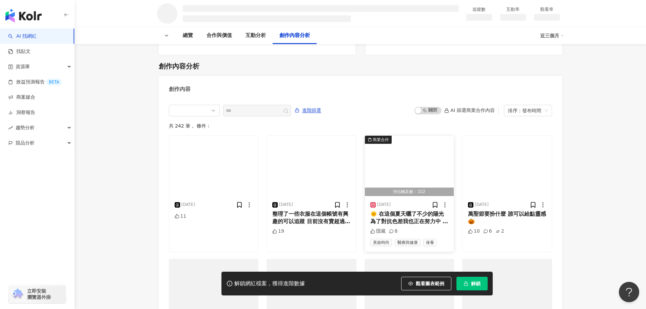
scroll to position [852, 0]
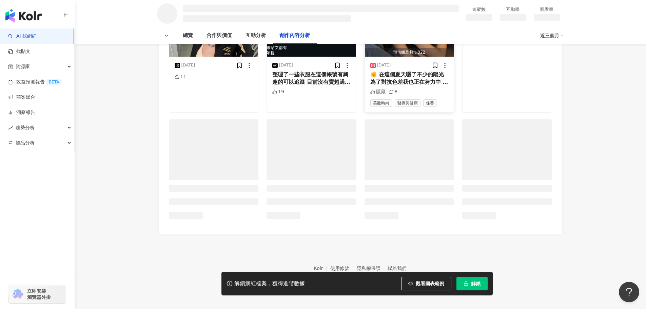
click at [409, 57] on div "預估觸及數：322" at bounding box center [409, 52] width 89 height 8
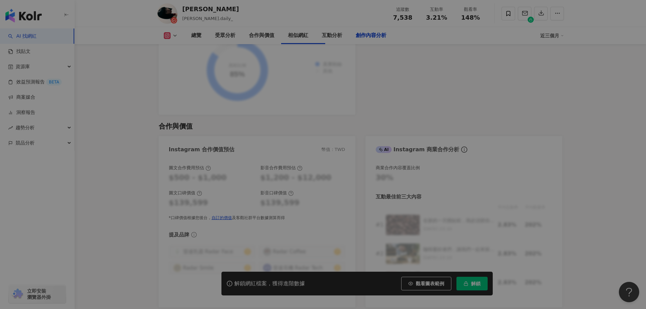
click at [406, 159] on div "查看原始貼文" at bounding box center [402, 150] width 148 height 19
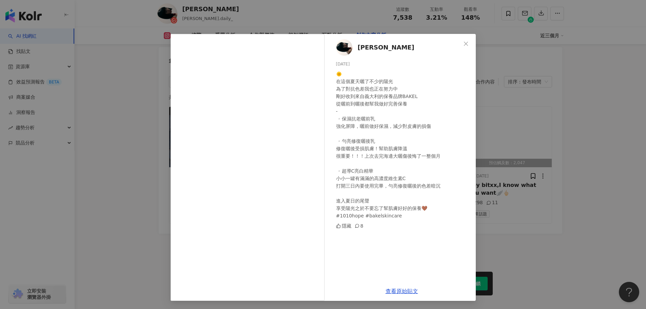
scroll to position [2025, 0]
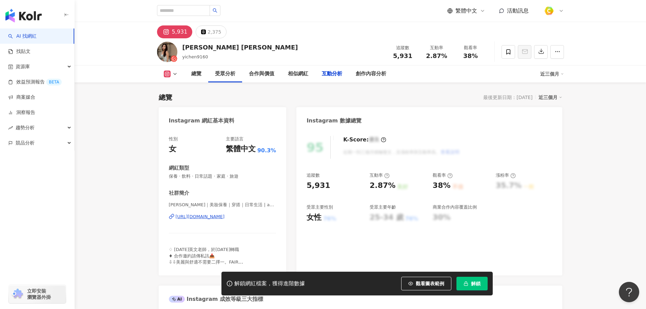
click at [420, 286] on span "觀看圖表範例" at bounding box center [430, 283] width 29 height 5
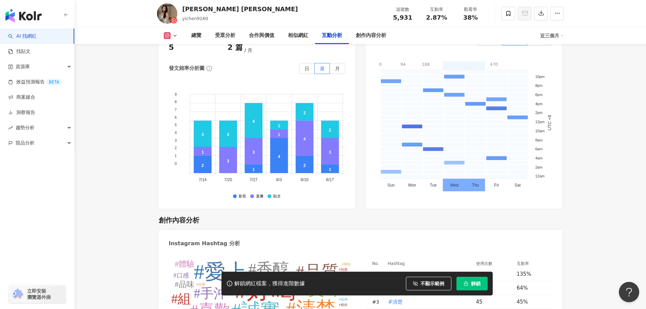
click at [317, 134] on div "View post on Instagram" at bounding box center [248, 97] width 154 height 126
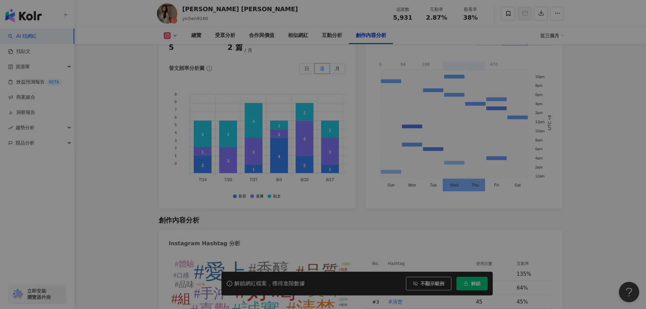
scroll to position [2068, 0]
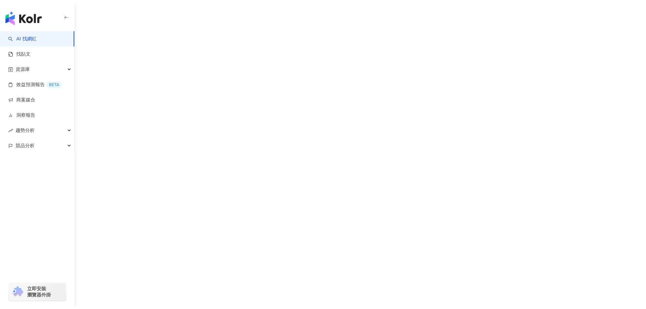
scroll to position [3, 0]
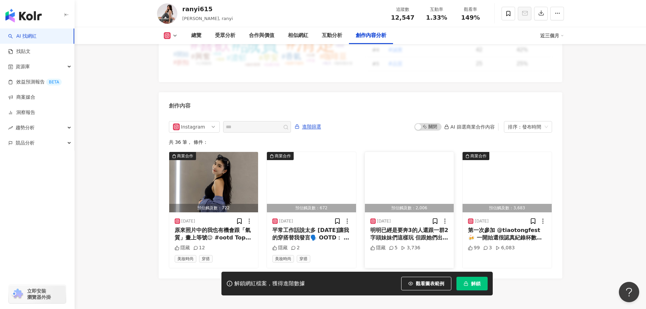
scroll to position [2053, 0]
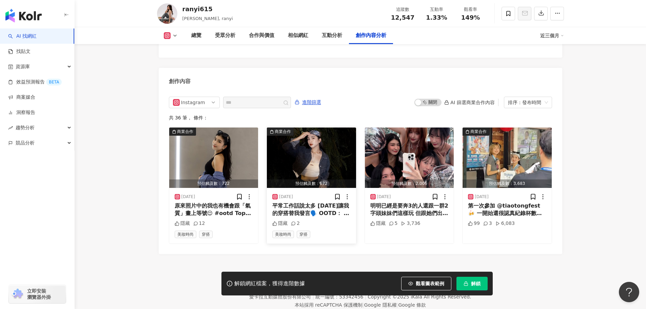
click at [329, 134] on img "button" at bounding box center [311, 158] width 89 height 60
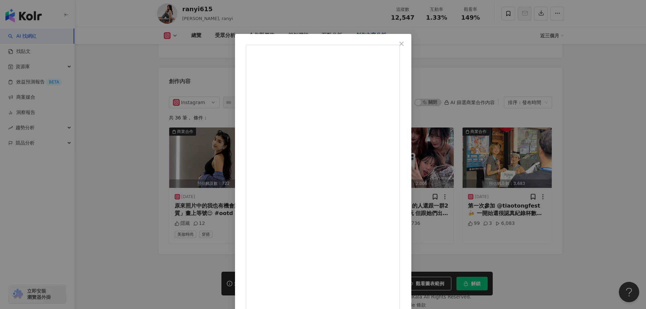
click at [404, 43] on icon "close" at bounding box center [401, 43] width 5 height 5
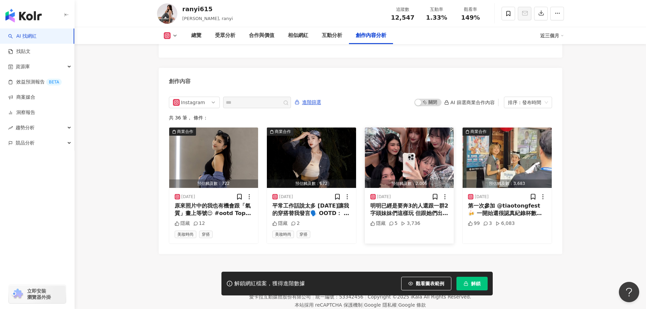
click at [399, 130] on img "button" at bounding box center [409, 158] width 89 height 60
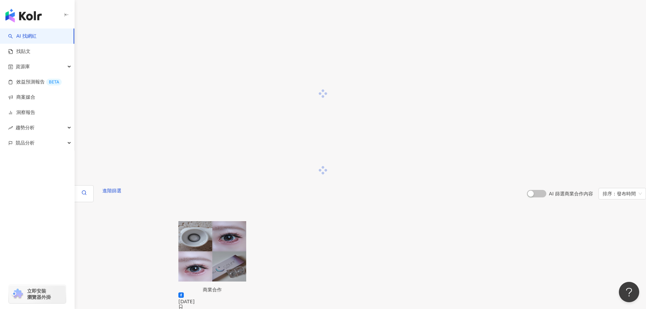
scroll to position [1052, 0]
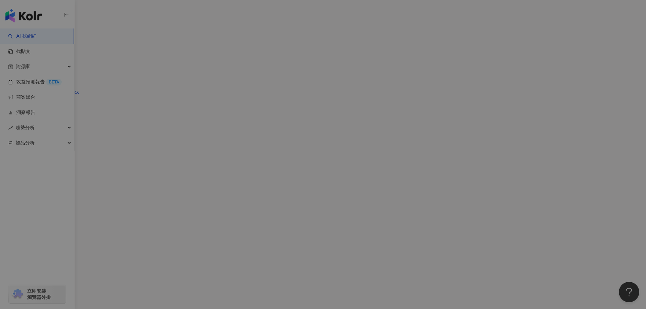
scroll to position [1950, 0]
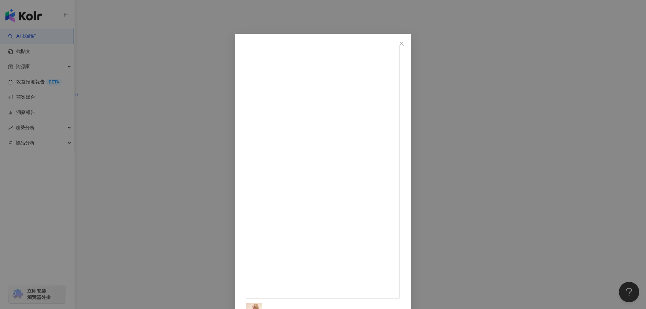
drag, startPoint x: 108, startPoint y: 164, endPoint x: 116, endPoint y: 162, distance: 9.1
click at [108, 164] on div "모나🐤 2025/10/8 勸世文 看一下 #男女#年下男#談戀愛 隱藏 29 6,960 查看原始貼文" at bounding box center [323, 154] width 646 height 309
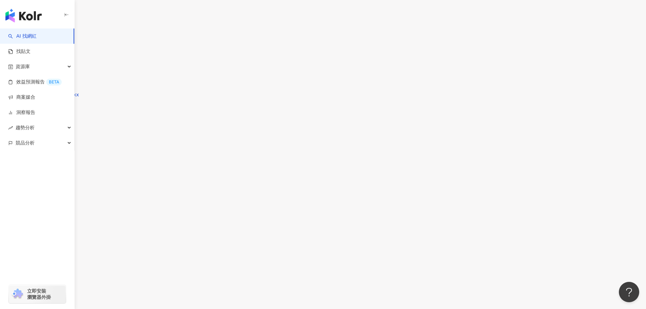
scroll to position [2175, 0]
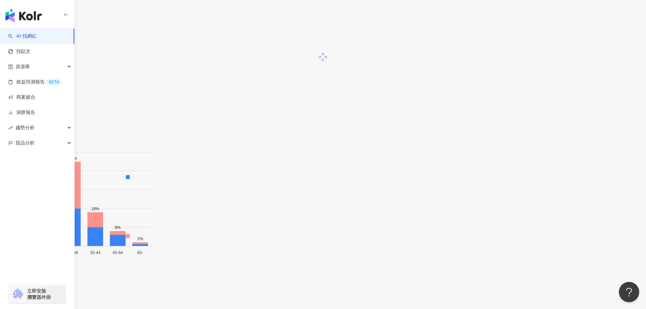
scroll to position [1914, 0]
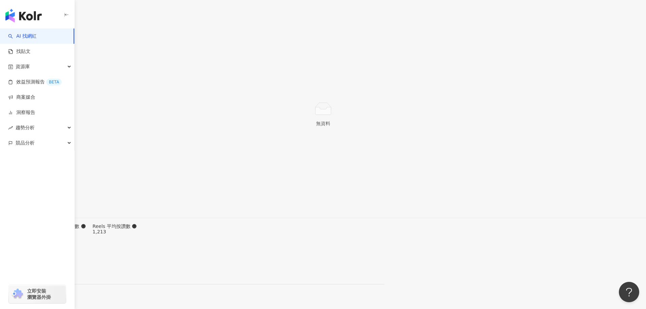
scroll to position [2051, 0]
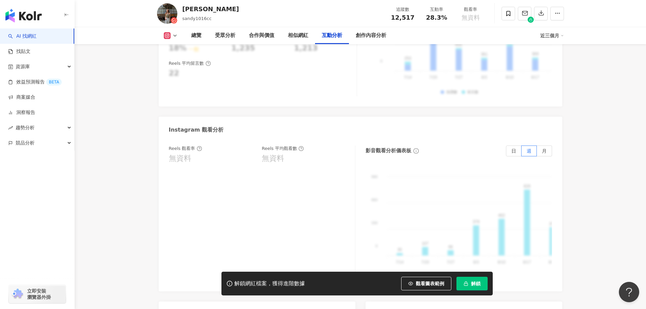
scroll to position [1595, 0]
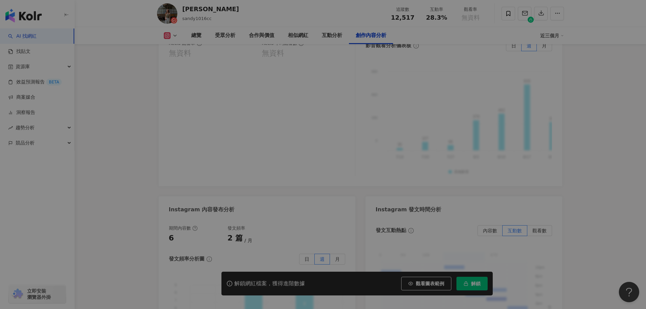
scroll to position [2068, 0]
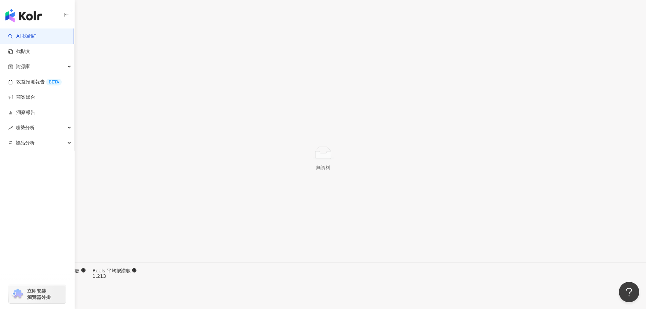
scroll to position [2070, 0]
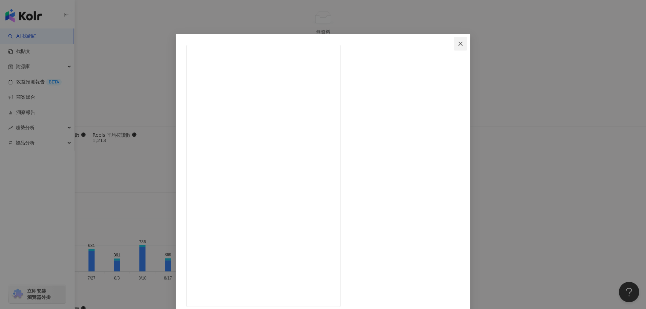
click at [463, 43] on icon "close" at bounding box center [460, 43] width 5 height 5
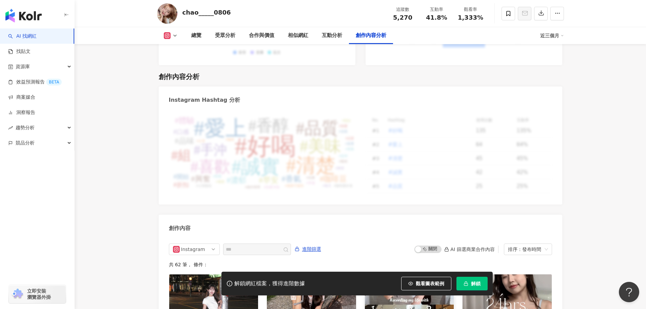
scroll to position [2041, 0]
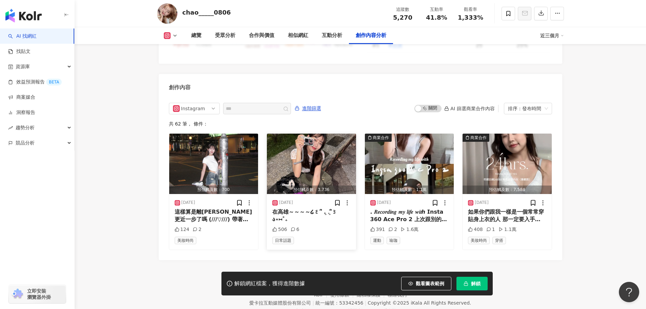
click at [314, 134] on img "button" at bounding box center [311, 164] width 89 height 60
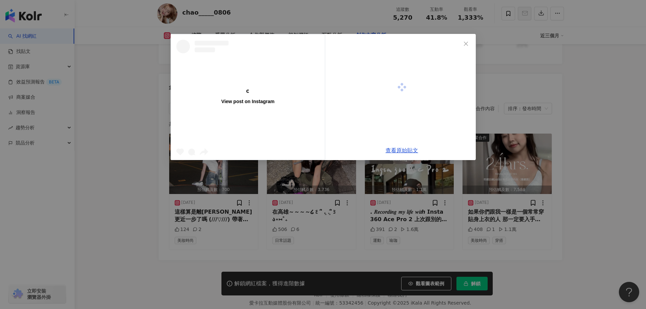
scroll to position [2047, 0]
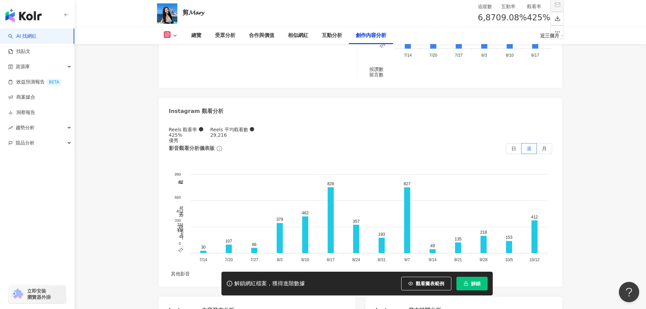
scroll to position [1968, 0]
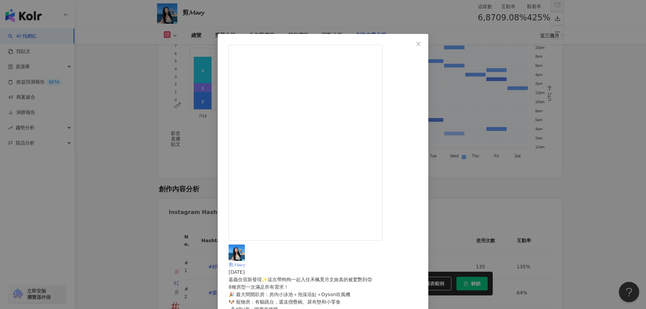
click at [245, 262] on span "剪𝓜𝓪𝓻𝔂" at bounding box center [237, 264] width 16 height 5
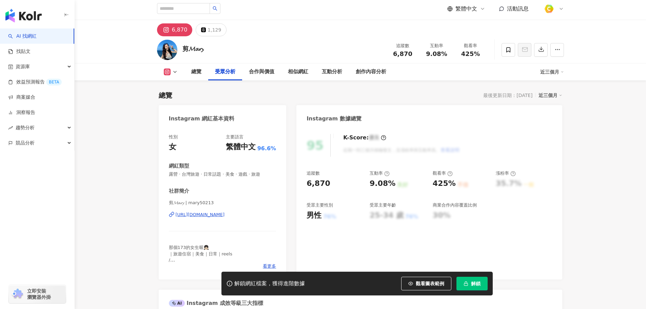
scroll to position [882, 0]
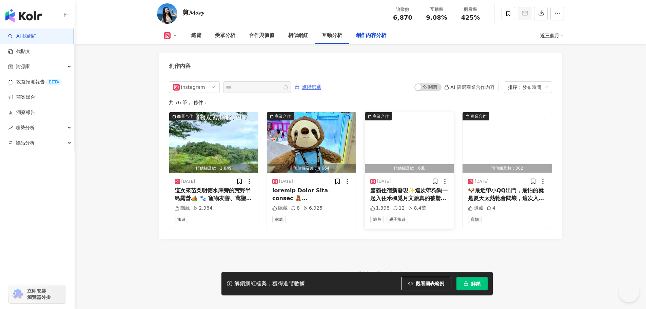
scroll to position [0, 0]
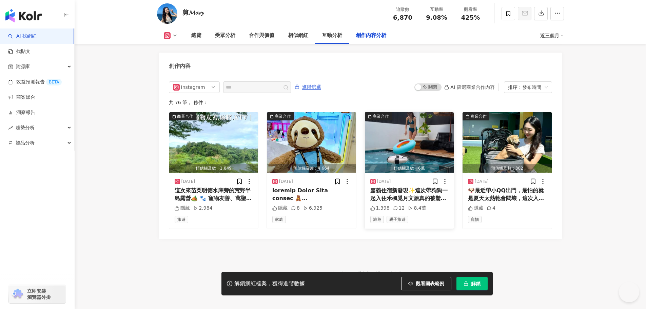
click at [406, 187] on div "嘉義住宿新發現✨這次帶狗狗一起入住禾楓覓月文旅真的被驚艷到😍 8種房型一次滿足所有需求！ 🎉 最大間開趴房：房內小泳池＋泡澡浴缸＋Dyson吹風機 🐶 寵物房…" at bounding box center [410, 194] width 78 height 15
click at [406, 185] on div "View post on Instagram 查看原始貼文" at bounding box center [323, 154] width 646 height 309
click at [406, 187] on div "嘉義住宿新發現✨這次帶狗狗一起入住禾楓覓月文旅真的被驚艷到😍 8種房型一次滿足所有需求！ 🎉 最大間開趴房：房內小泳池＋泡澡浴缸＋Dyson吹風機 🐶 寵物房…" at bounding box center [410, 194] width 78 height 15
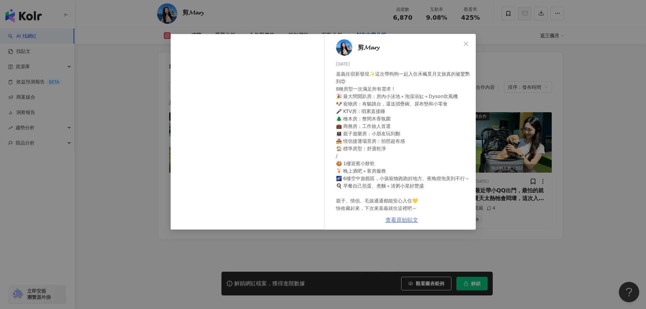
click at [410, 219] on link "查看原始貼文" at bounding box center [402, 220] width 33 height 6
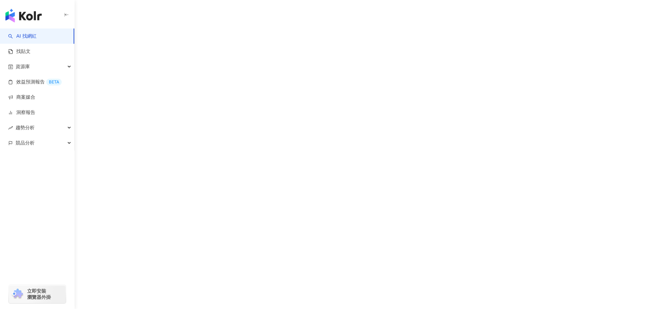
scroll to position [3, 0]
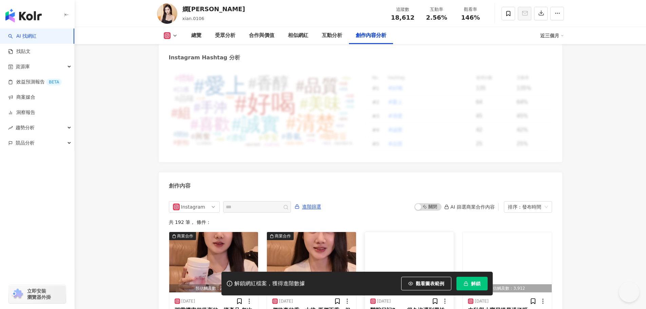
scroll to position [2046, 0]
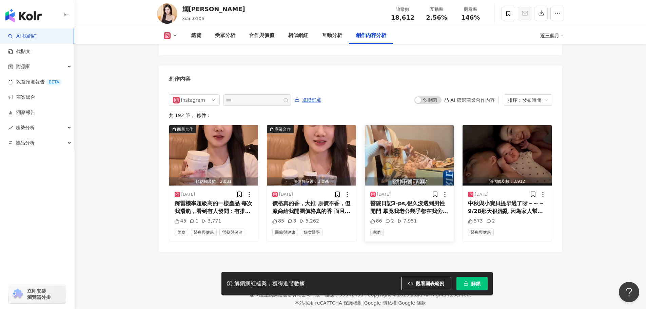
click at [403, 130] on img "button" at bounding box center [409, 155] width 89 height 60
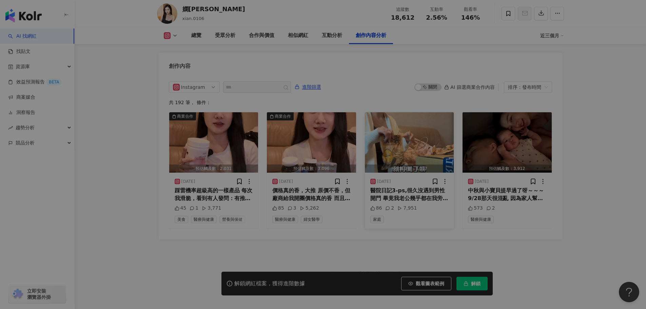
scroll to position [0, 0]
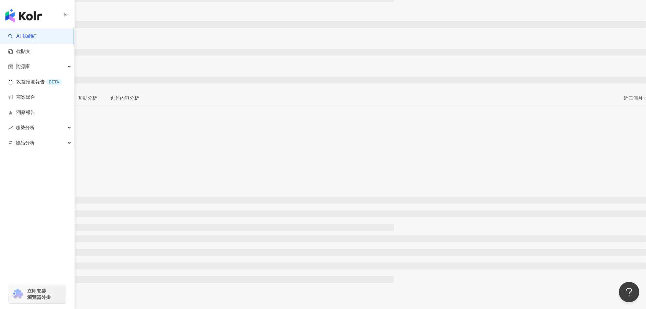
scroll to position [170, 0]
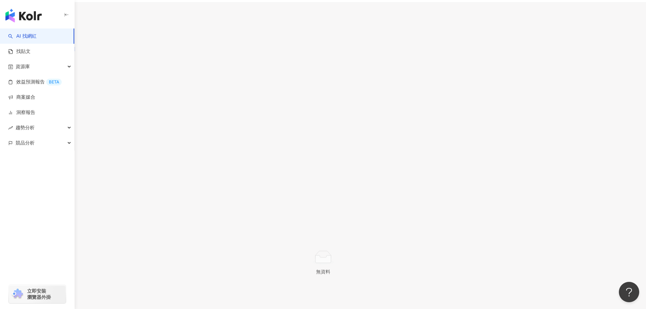
scroll to position [2063, 0]
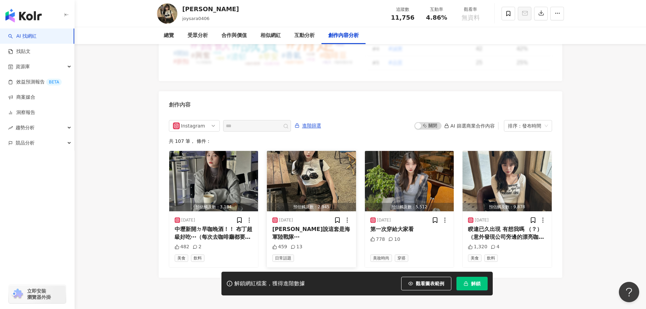
click at [313, 170] on img "button" at bounding box center [311, 181] width 89 height 60
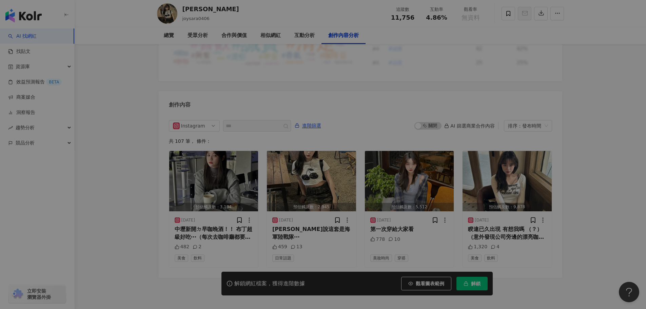
click at [310, 167] on div "View post on Instagram 查看原始貼文" at bounding box center [323, 154] width 646 height 309
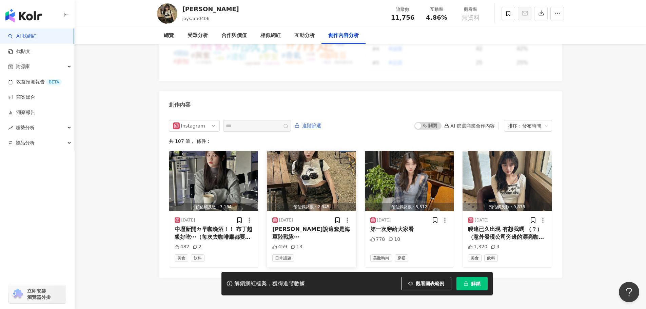
click at [310, 167] on img "button" at bounding box center [311, 181] width 89 height 60
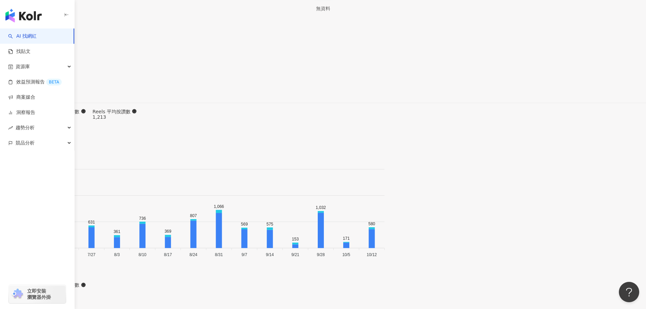
scroll to position [2070, 0]
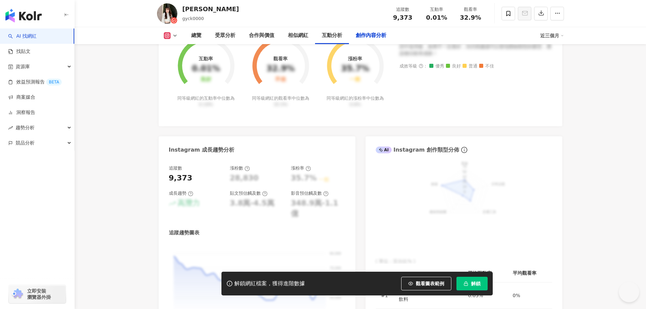
scroll to position [2062, 0]
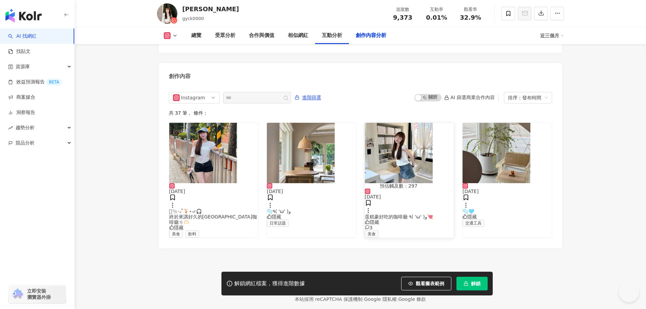
click at [399, 135] on img "button" at bounding box center [399, 153] width 68 height 60
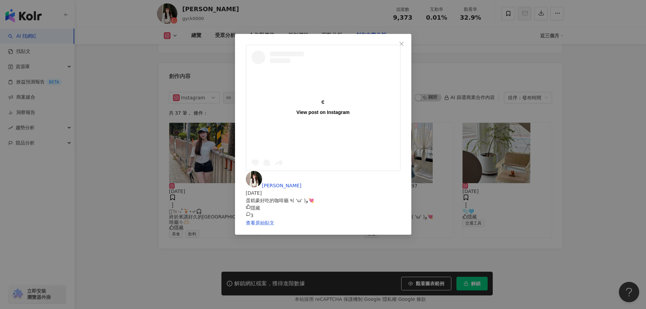
scroll to position [0, 0]
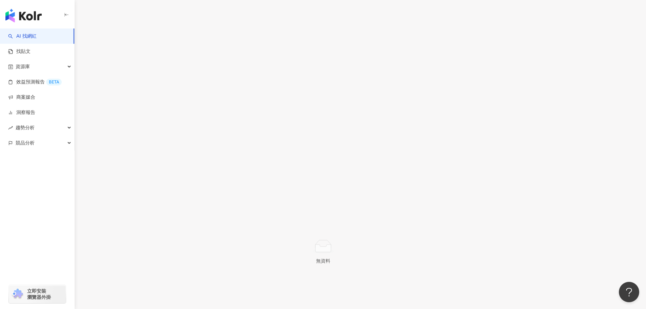
scroll to position [2064, 0]
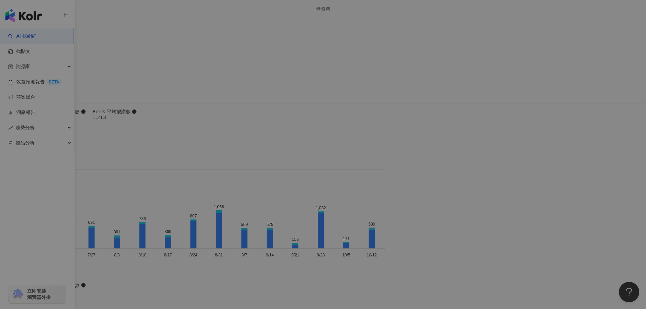
click at [307, 131] on div "View post on Instagram" at bounding box center [323, 108] width 154 height 126
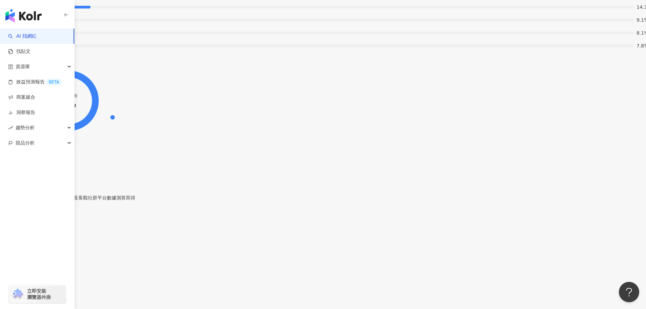
scroll to position [2065, 0]
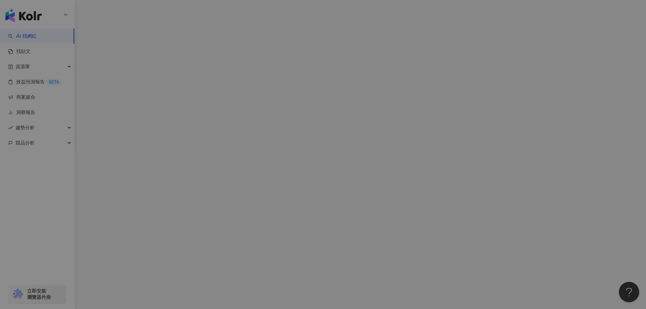
click at [401, 171] on div at bounding box center [323, 175] width 155 height 8
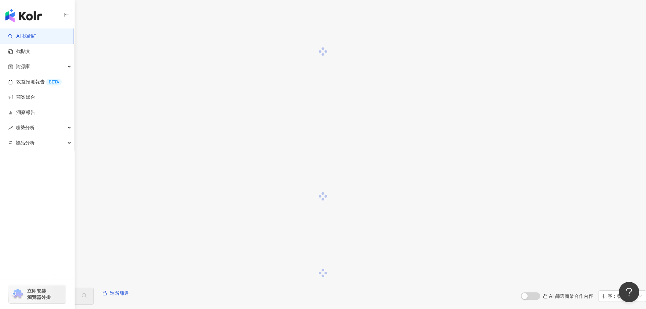
scroll to position [763, 0]
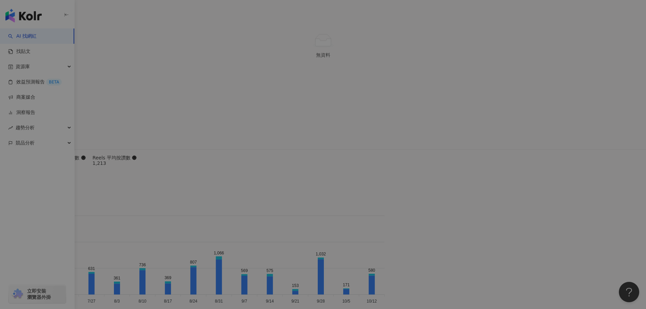
scroll to position [2022, 0]
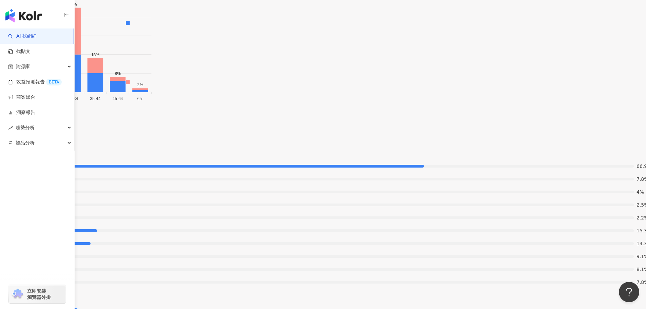
scroll to position [2034, 0]
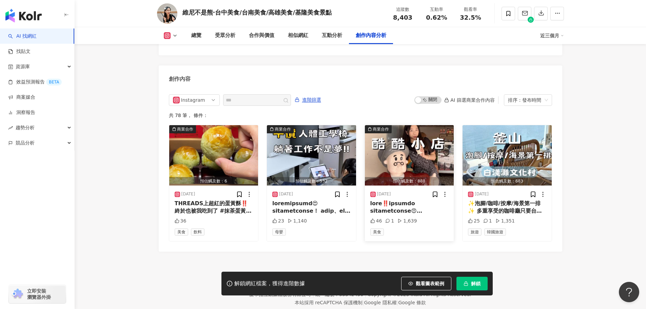
click at [400, 145] on img "button" at bounding box center [409, 155] width 89 height 60
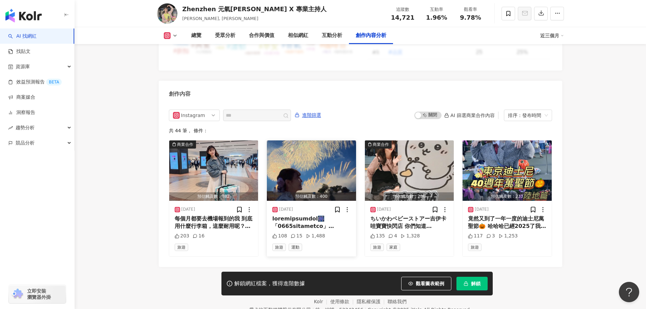
click at [324, 141] on img "button" at bounding box center [311, 170] width 89 height 60
click at [315, 144] on div "View post on Instagram" at bounding box center [248, 97] width 154 height 126
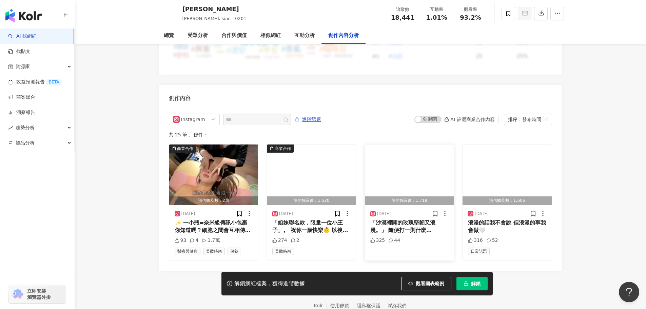
scroll to position [2064, 0]
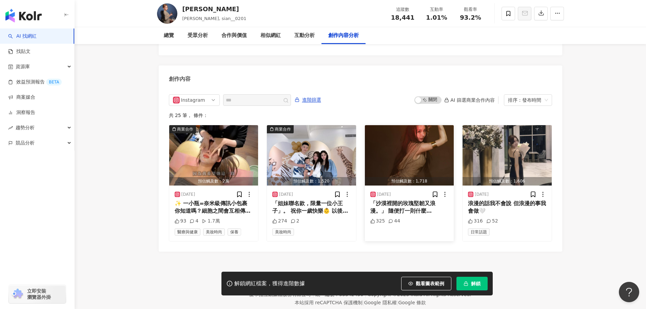
click at [395, 149] on img "button" at bounding box center [409, 155] width 89 height 60
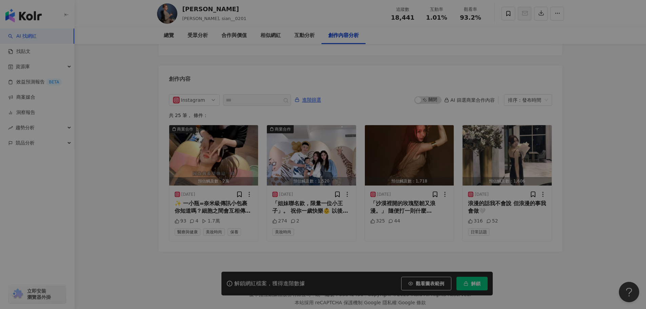
click at [395, 149] on link "查看原始貼文" at bounding box center [402, 150] width 33 height 6
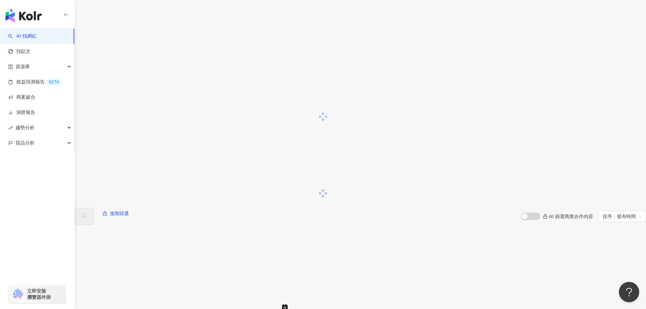
scroll to position [751, 0]
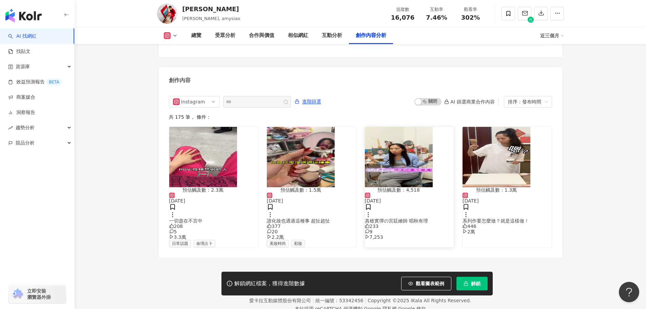
click at [402, 141] on img "button" at bounding box center [399, 157] width 68 height 60
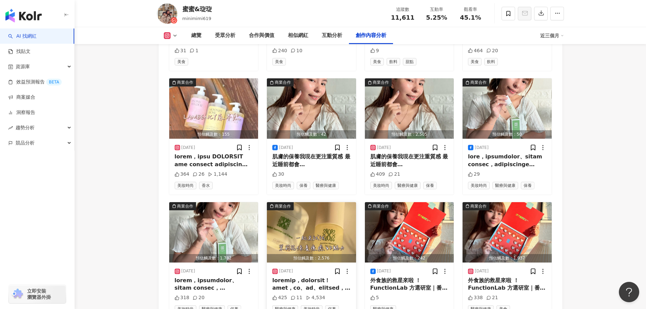
click at [333, 202] on img "button" at bounding box center [311, 232] width 89 height 60
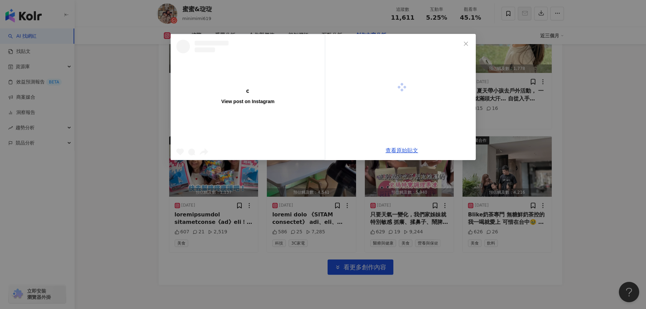
scroll to position [2095, 0]
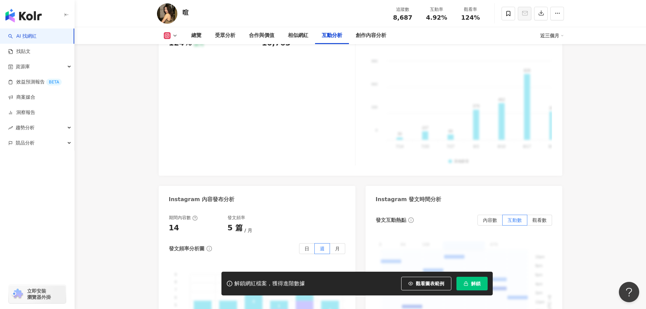
scroll to position [1798, 0]
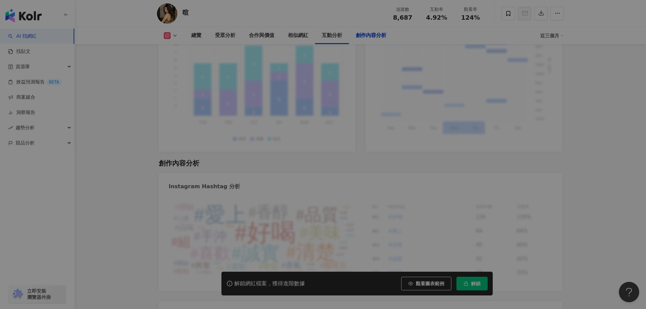
scroll to position [2047, 0]
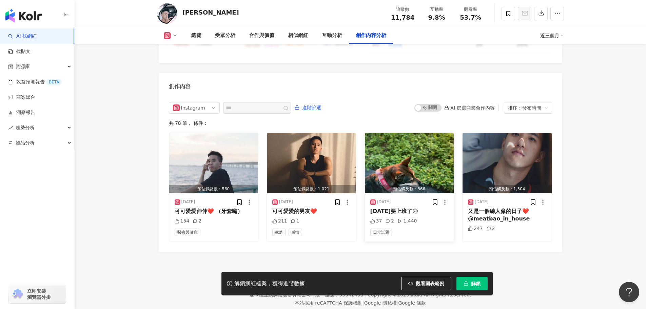
click at [398, 134] on img "button" at bounding box center [409, 163] width 89 height 60
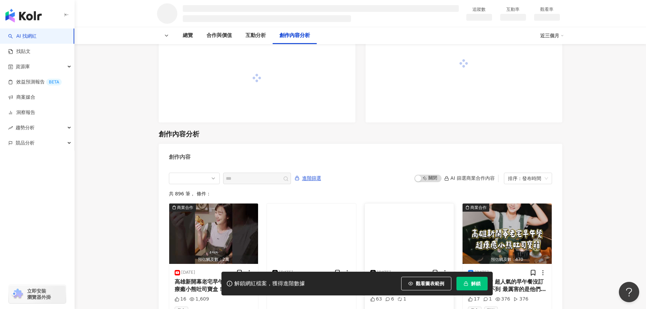
scroll to position [852, 0]
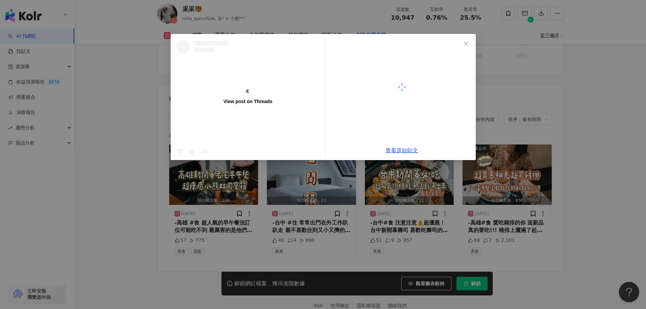
scroll to position [2005, 0]
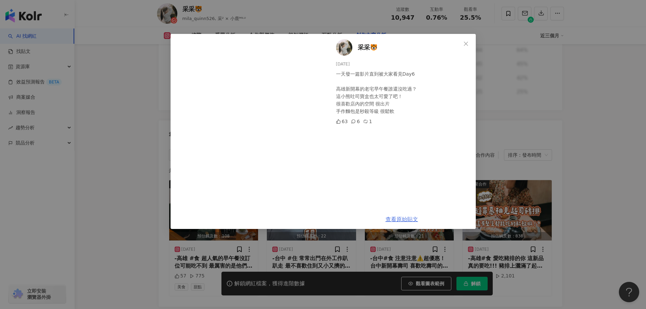
click at [397, 219] on link "查看原始貼文" at bounding box center [402, 219] width 33 height 6
click at [470, 44] on span "Close" at bounding box center [466, 43] width 14 height 5
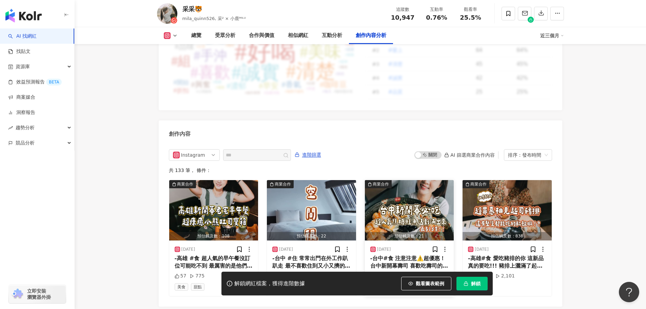
click at [392, 200] on img "button" at bounding box center [409, 210] width 89 height 60
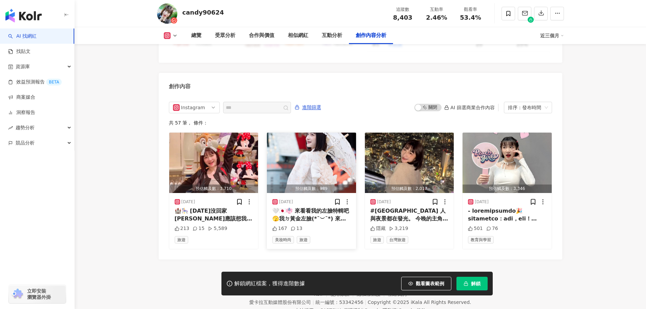
click at [318, 141] on img "button" at bounding box center [311, 163] width 89 height 60
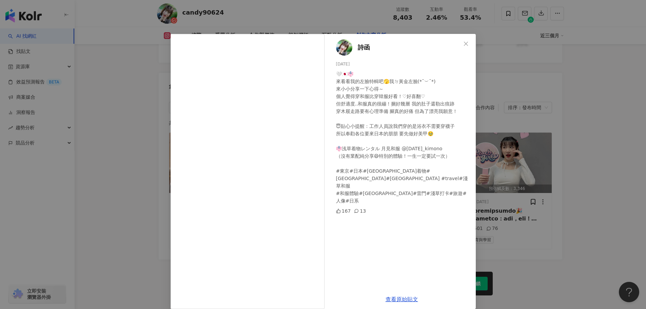
click at [464, 42] on icon "close" at bounding box center [466, 43] width 5 height 5
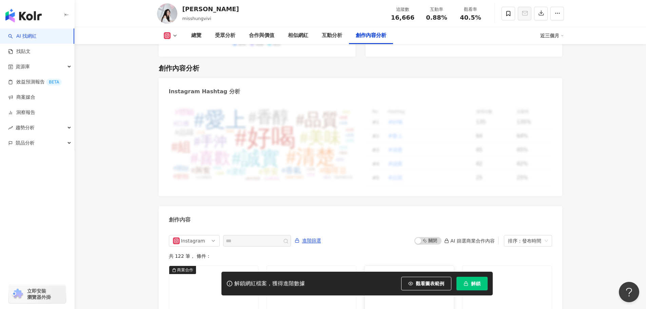
scroll to position [2075, 0]
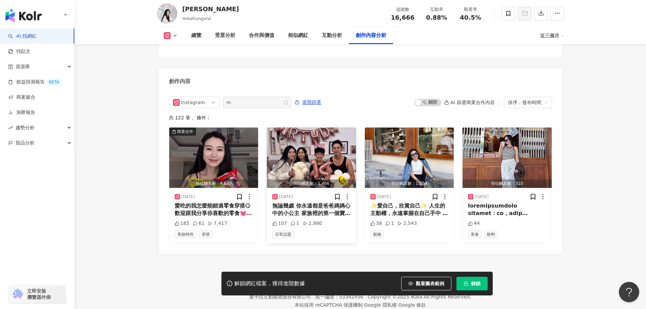
click at [310, 140] on img "button" at bounding box center [311, 158] width 89 height 60
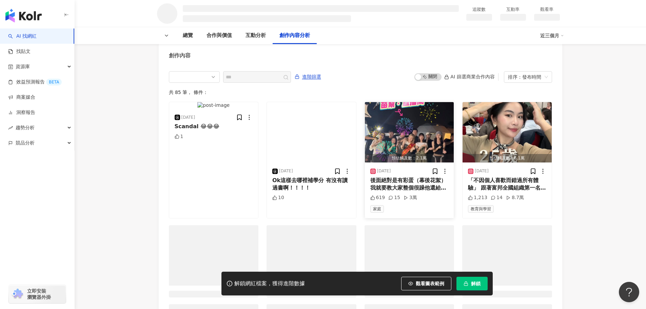
scroll to position [836, 0]
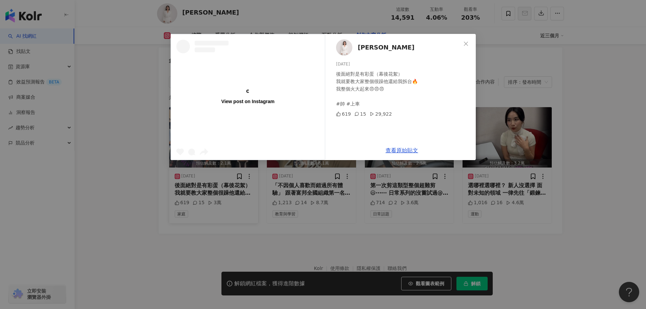
scroll to position [2070, 0]
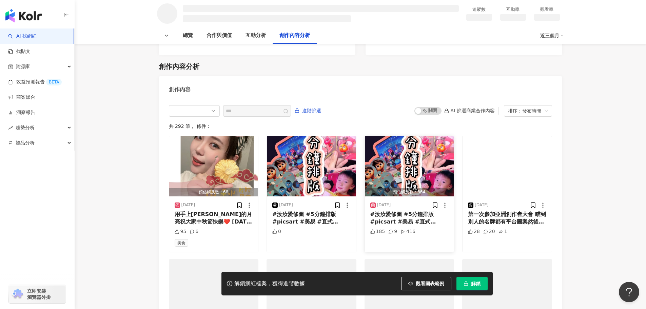
scroll to position [852, 0]
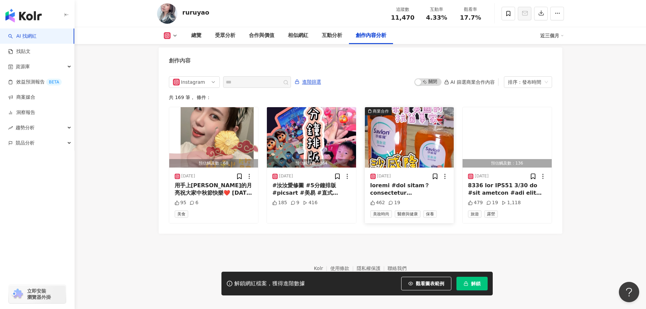
scroll to position [2082, 0]
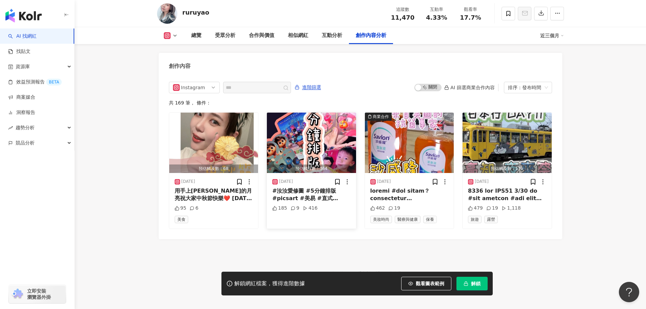
click at [328, 125] on img "button" at bounding box center [311, 143] width 89 height 60
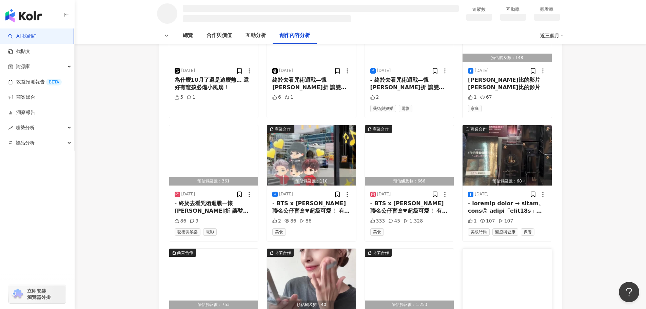
scroll to position [1052, 0]
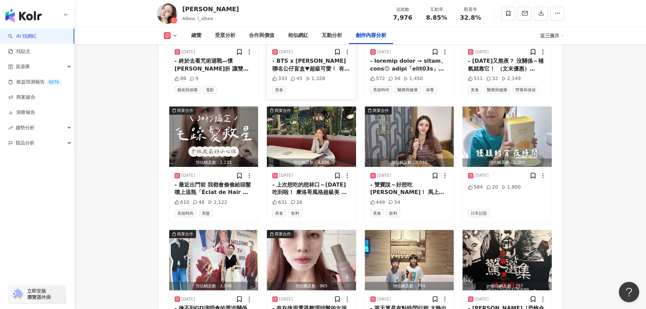
scroll to position [1968, 0]
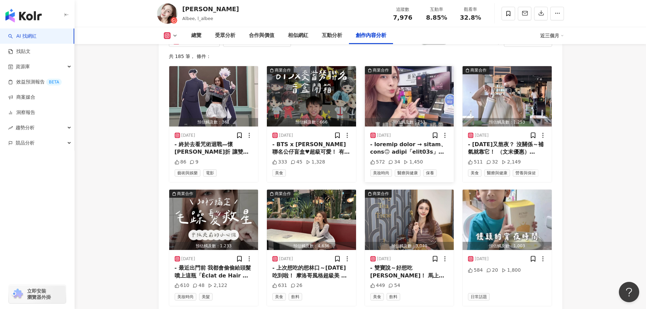
click at [420, 82] on img "button" at bounding box center [409, 96] width 89 height 60
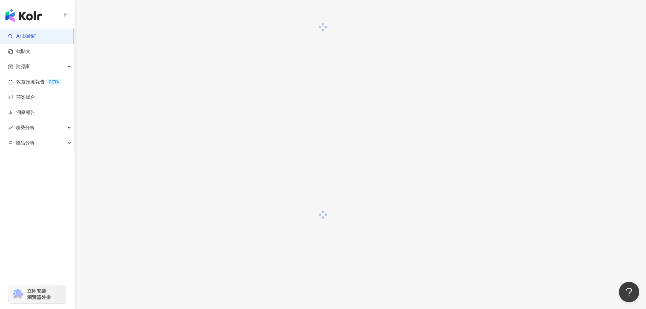
scroll to position [611, 0]
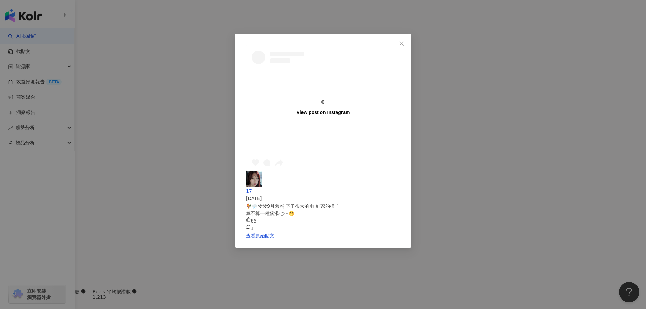
scroll to position [2070, 0]
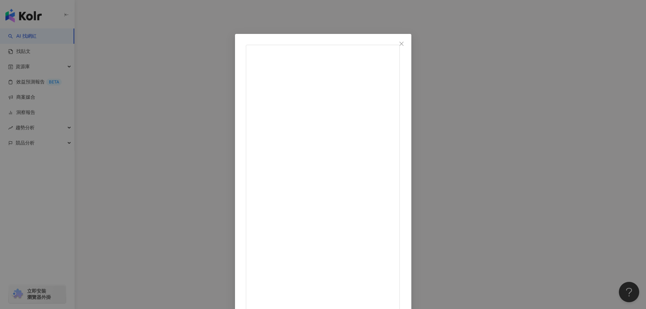
click at [404, 45] on icon "close" at bounding box center [401, 43] width 5 height 5
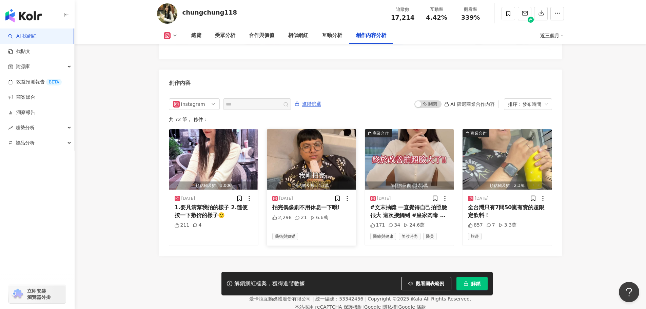
scroll to position [2073, 0]
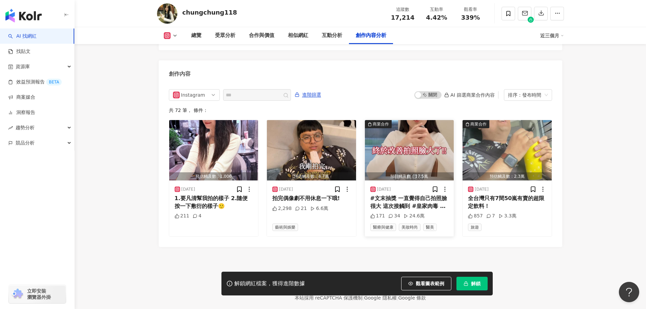
click at [390, 120] on img "button" at bounding box center [409, 150] width 89 height 60
